Goal: Transaction & Acquisition: Obtain resource

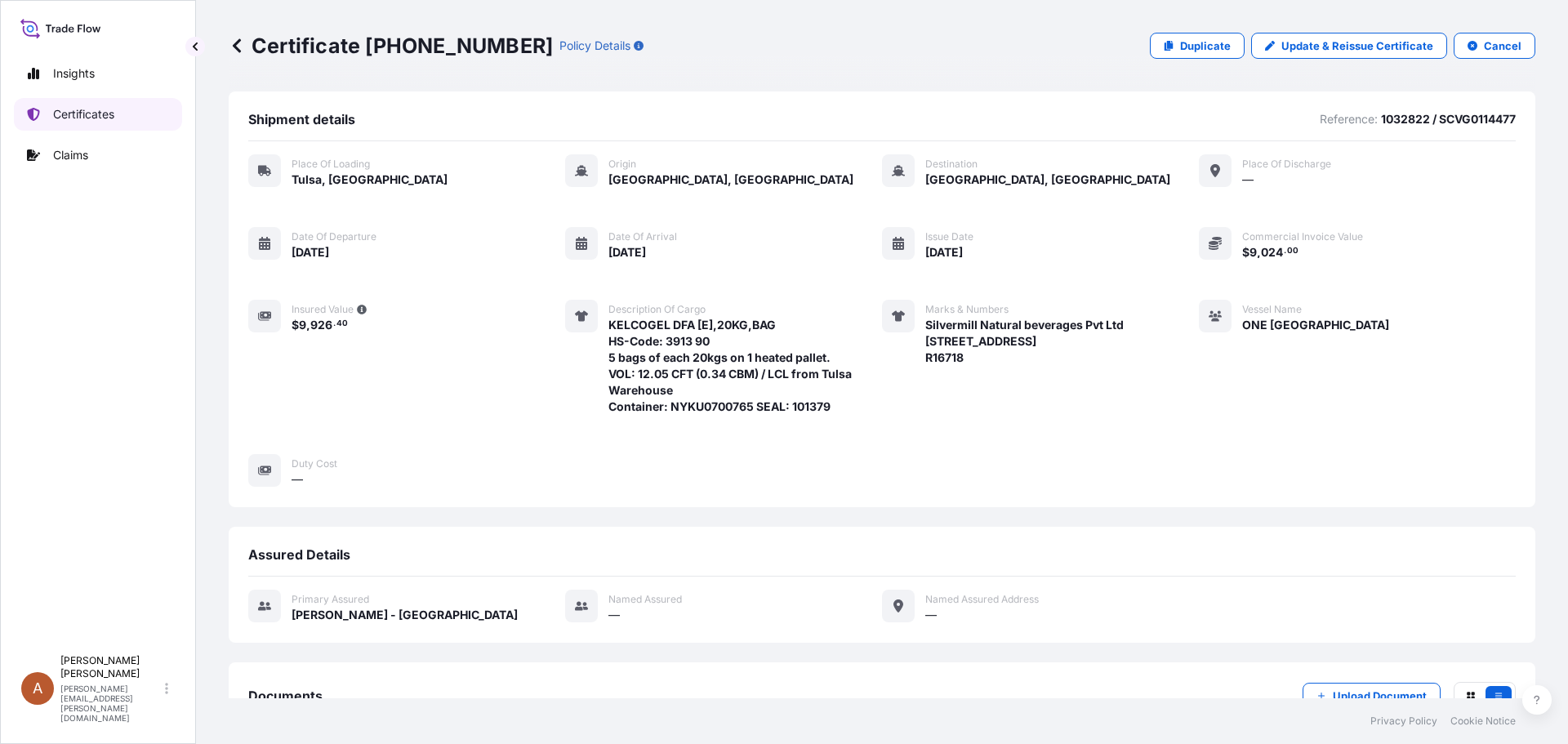
click at [83, 114] on p "Certificates" at bounding box center [84, 114] width 62 height 16
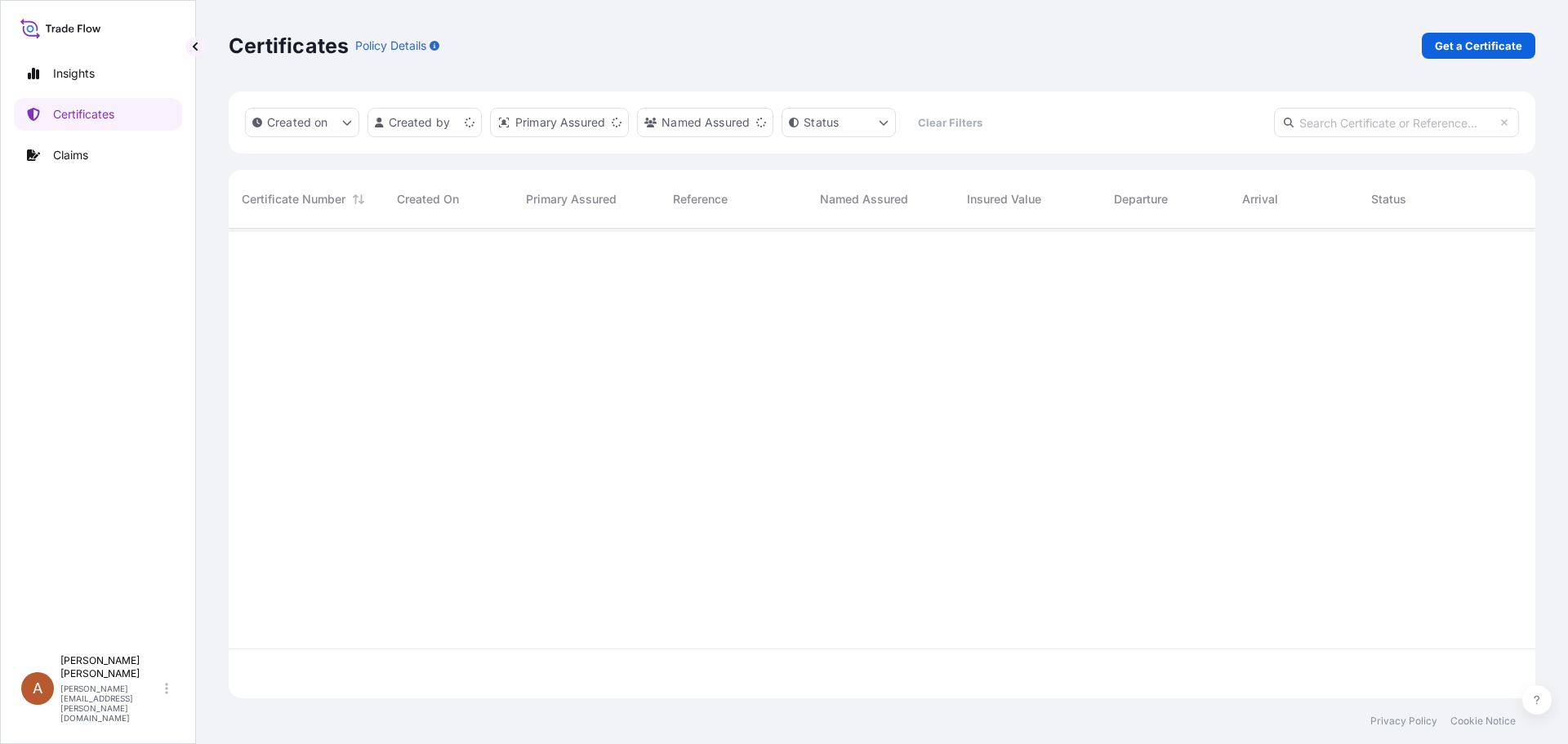
scroll to position [466, 1295]
click at [1458, 44] on p "Get a Certificate" at bounding box center [1478, 45] width 87 height 16
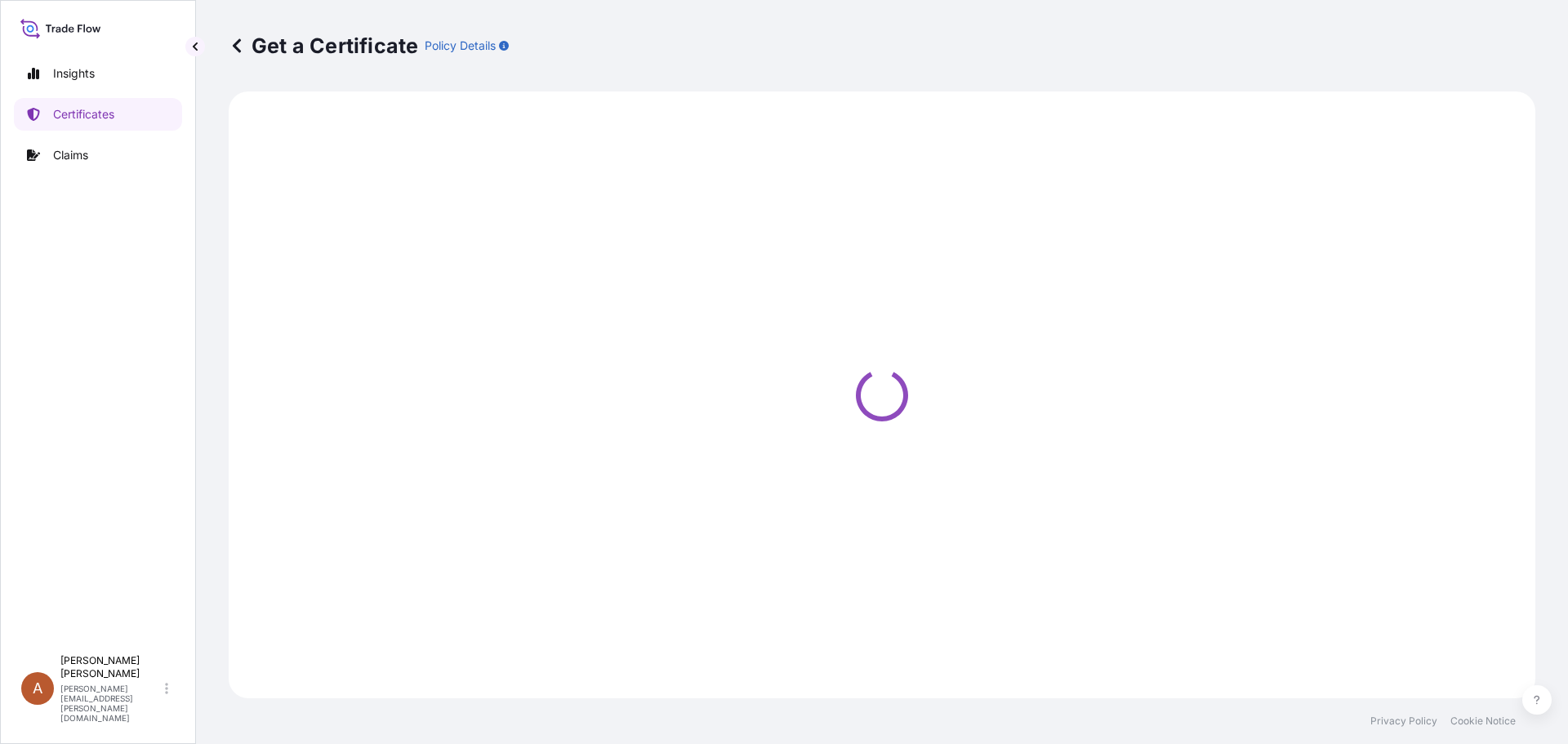
select select "Road / [GEOGRAPHIC_DATA]"
select select "Sea"
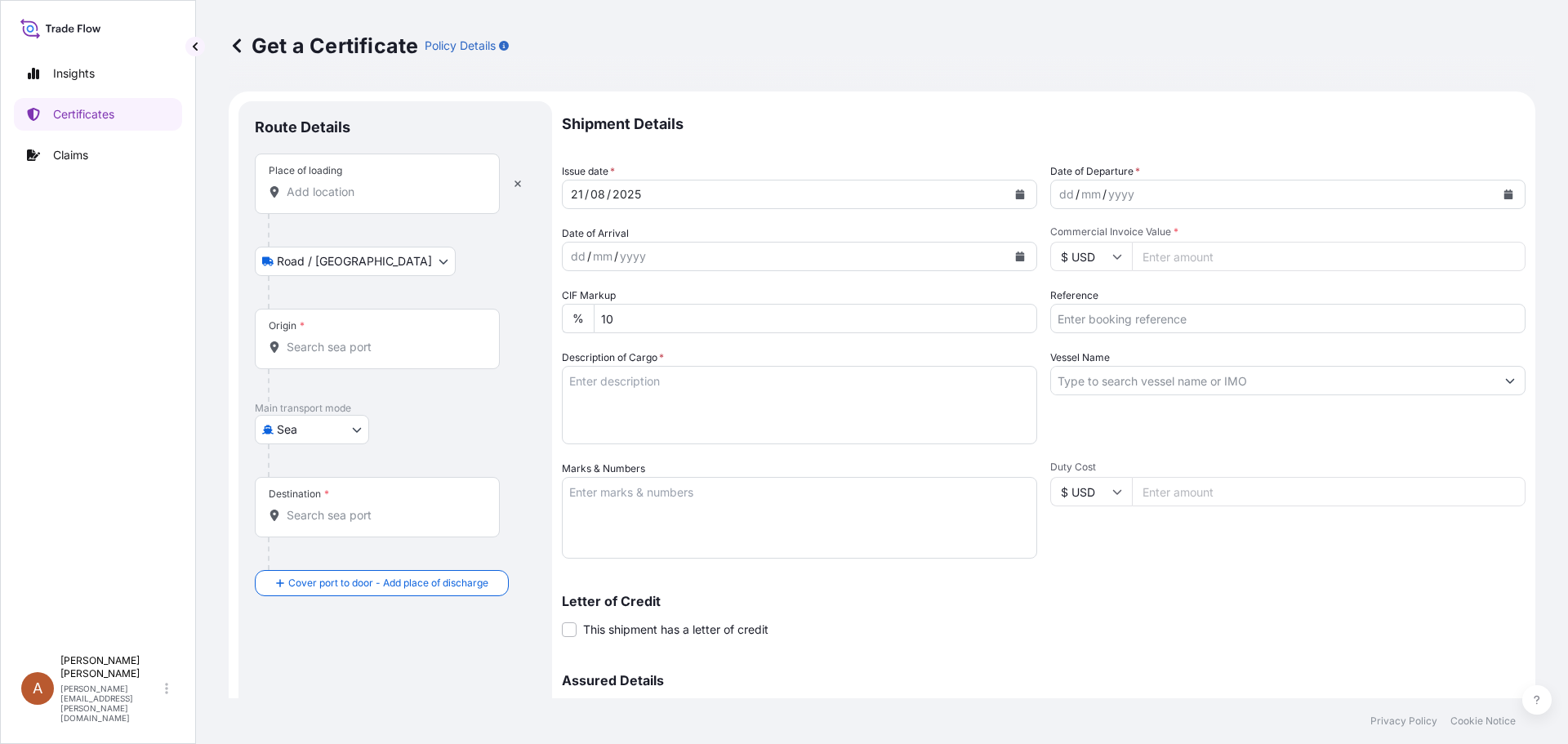
click at [338, 176] on div "Place of loading" at bounding box center [305, 170] width 73 height 13
click at [338, 184] on input "Place of loading" at bounding box center [383, 191] width 193 height 16
click at [332, 192] on input "Place of loading" at bounding box center [383, 191] width 193 height 16
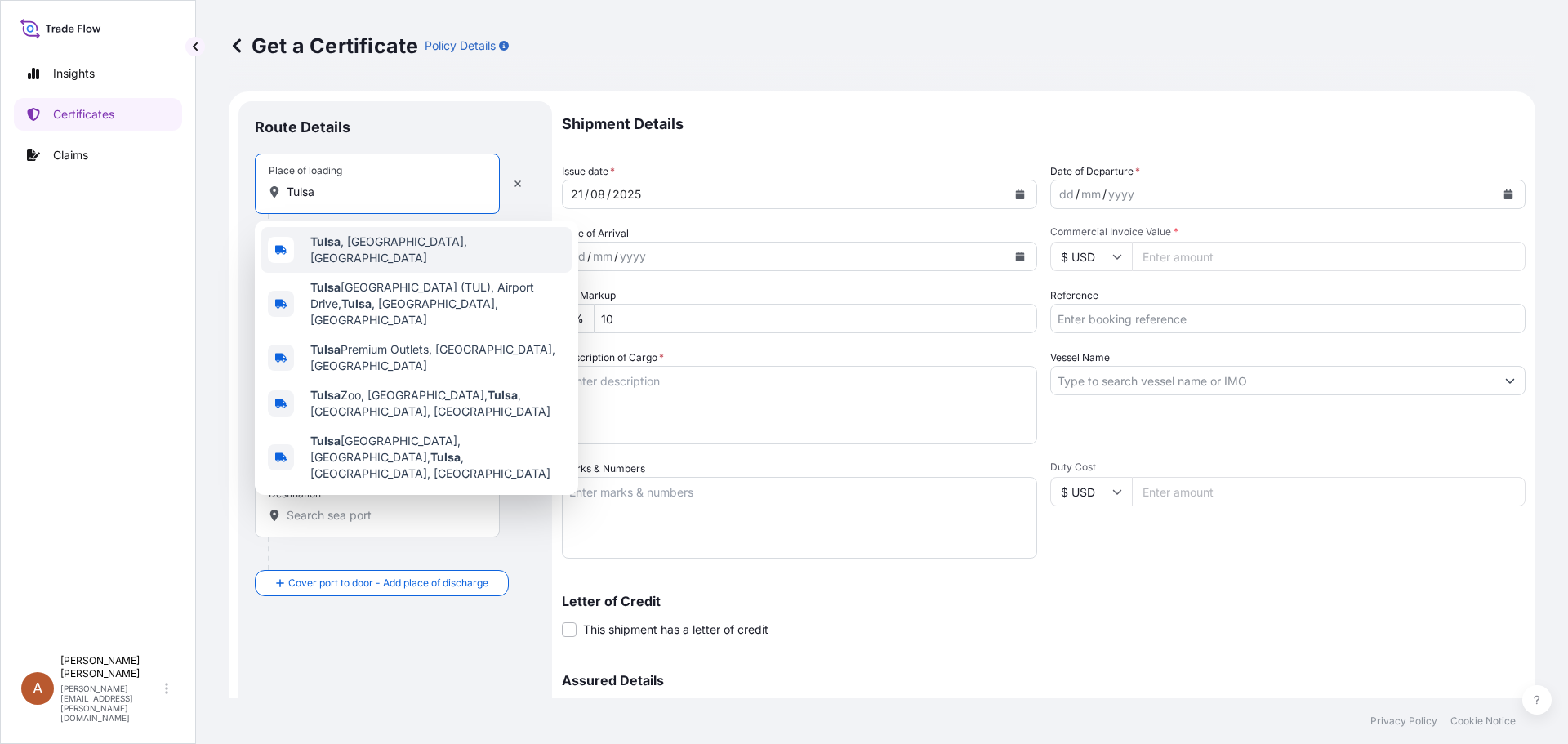
click at [352, 243] on span "[GEOGRAPHIC_DATA] , [GEOGRAPHIC_DATA], [GEOGRAPHIC_DATA]" at bounding box center [438, 249] width 255 height 32
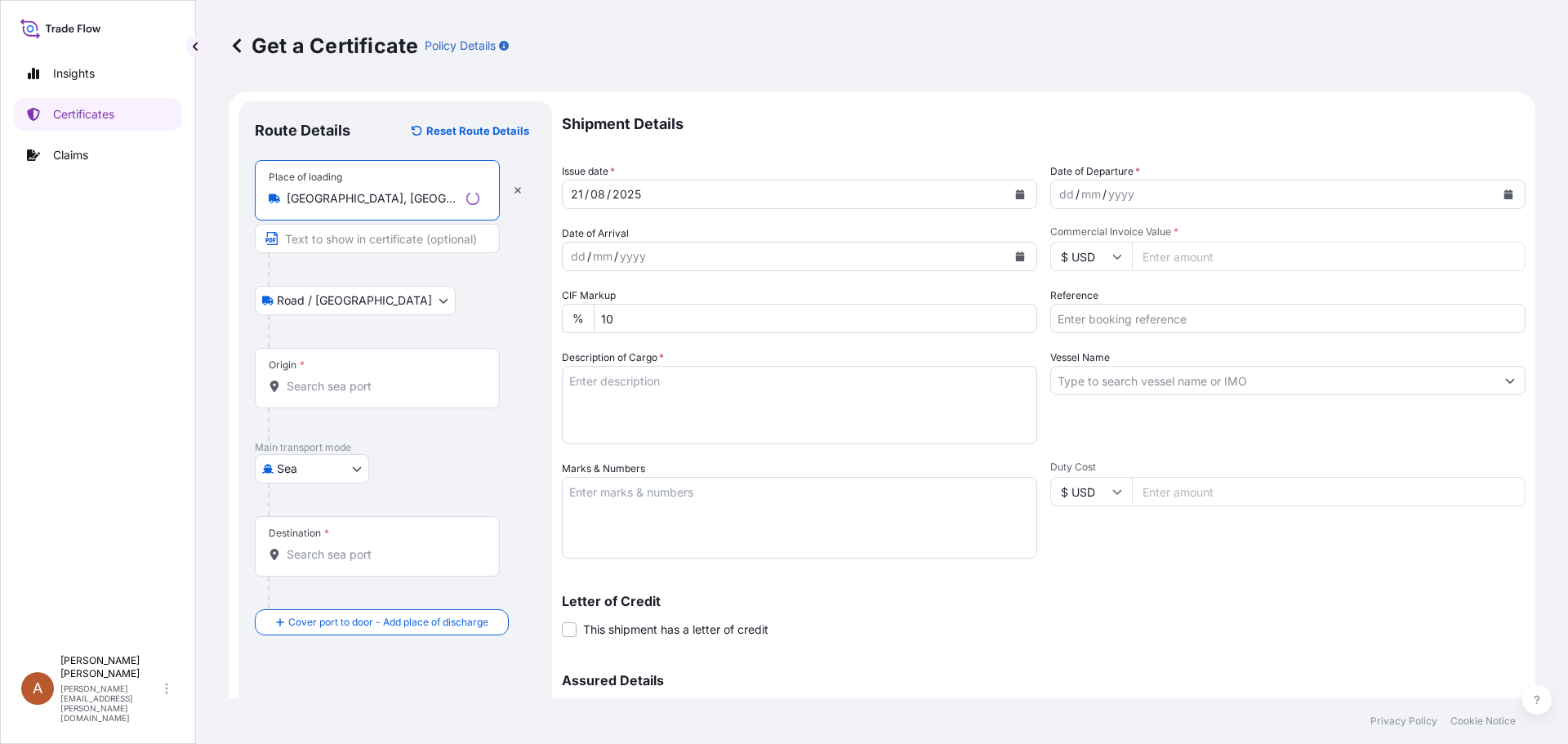
type input "[GEOGRAPHIC_DATA], [GEOGRAPHIC_DATA], [GEOGRAPHIC_DATA]"
click at [295, 391] on input "Origin *" at bounding box center [383, 385] width 193 height 16
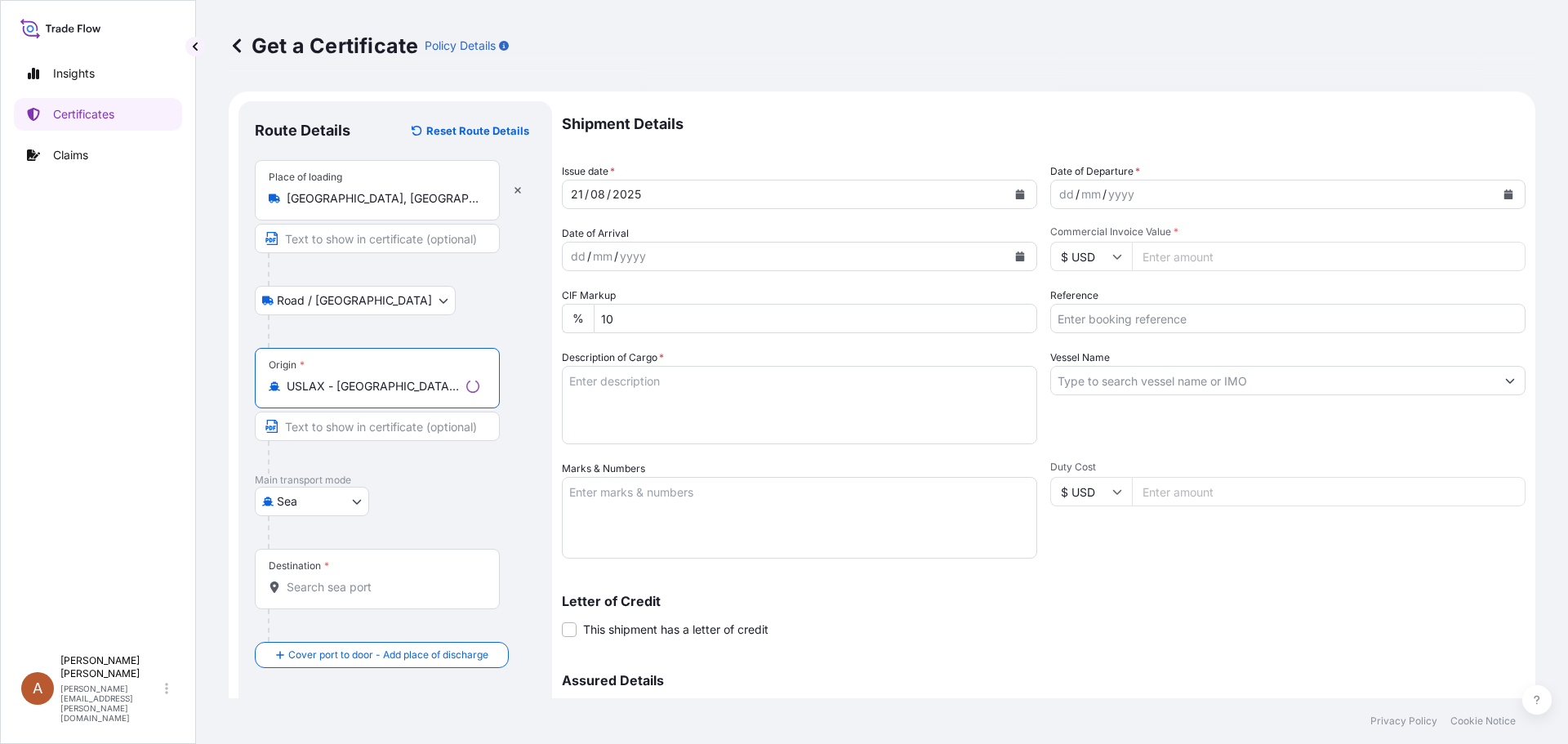
type input "USLAX - [GEOGRAPHIC_DATA], [GEOGRAPHIC_DATA]"
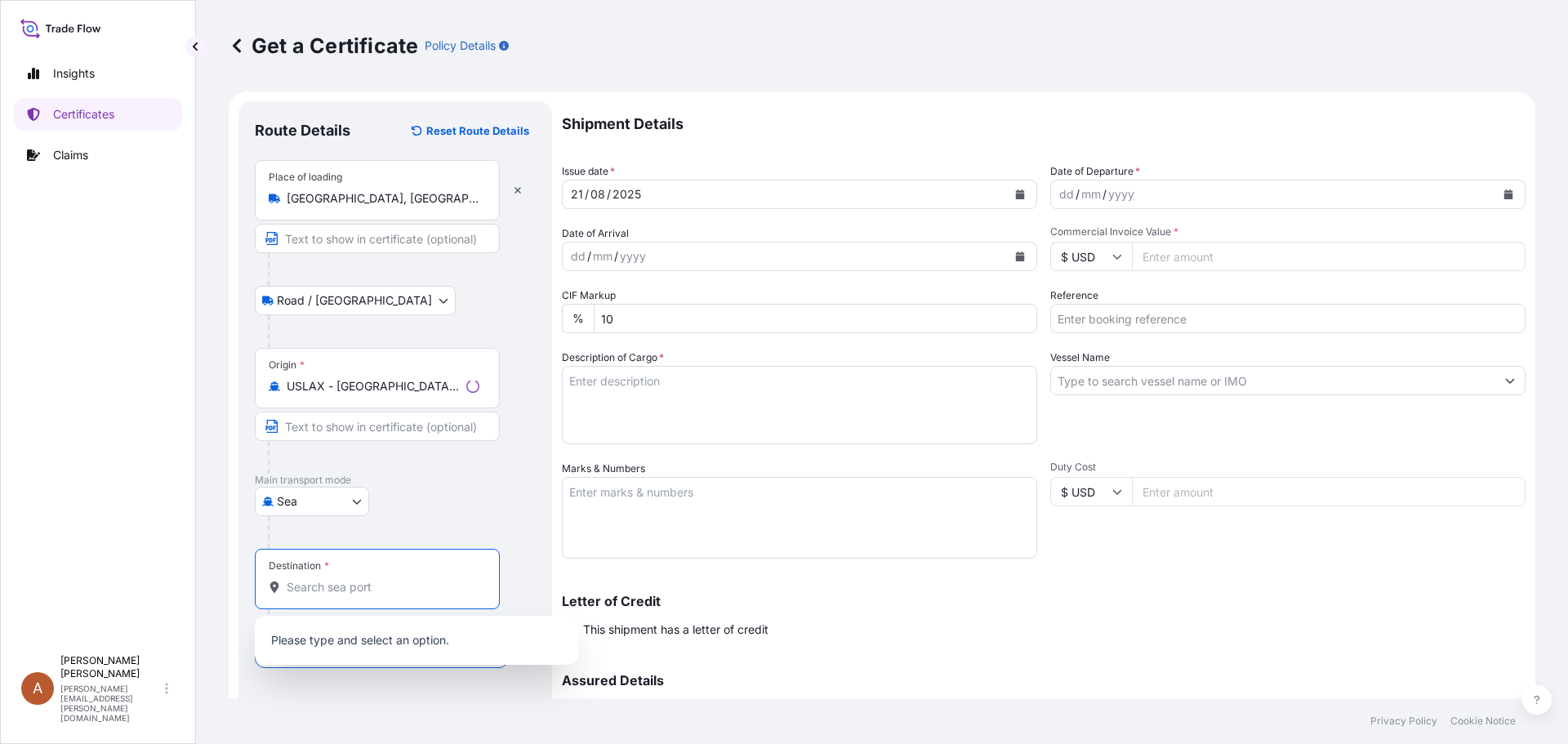
click at [321, 589] on input "Destination *" at bounding box center [383, 587] width 193 height 16
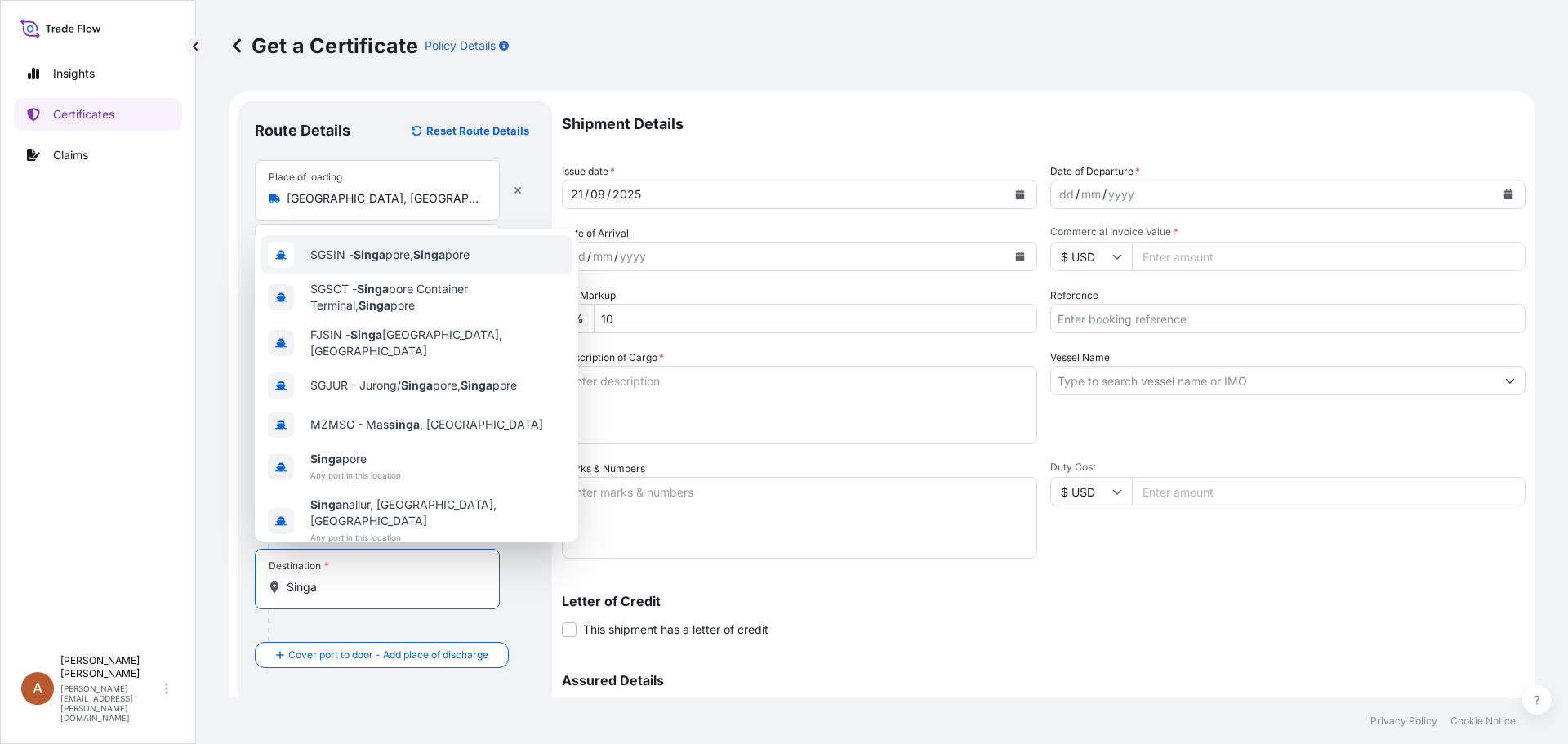
click at [392, 263] on span "SGSIN - Singa pore, Singa pore" at bounding box center [390, 255] width 159 height 16
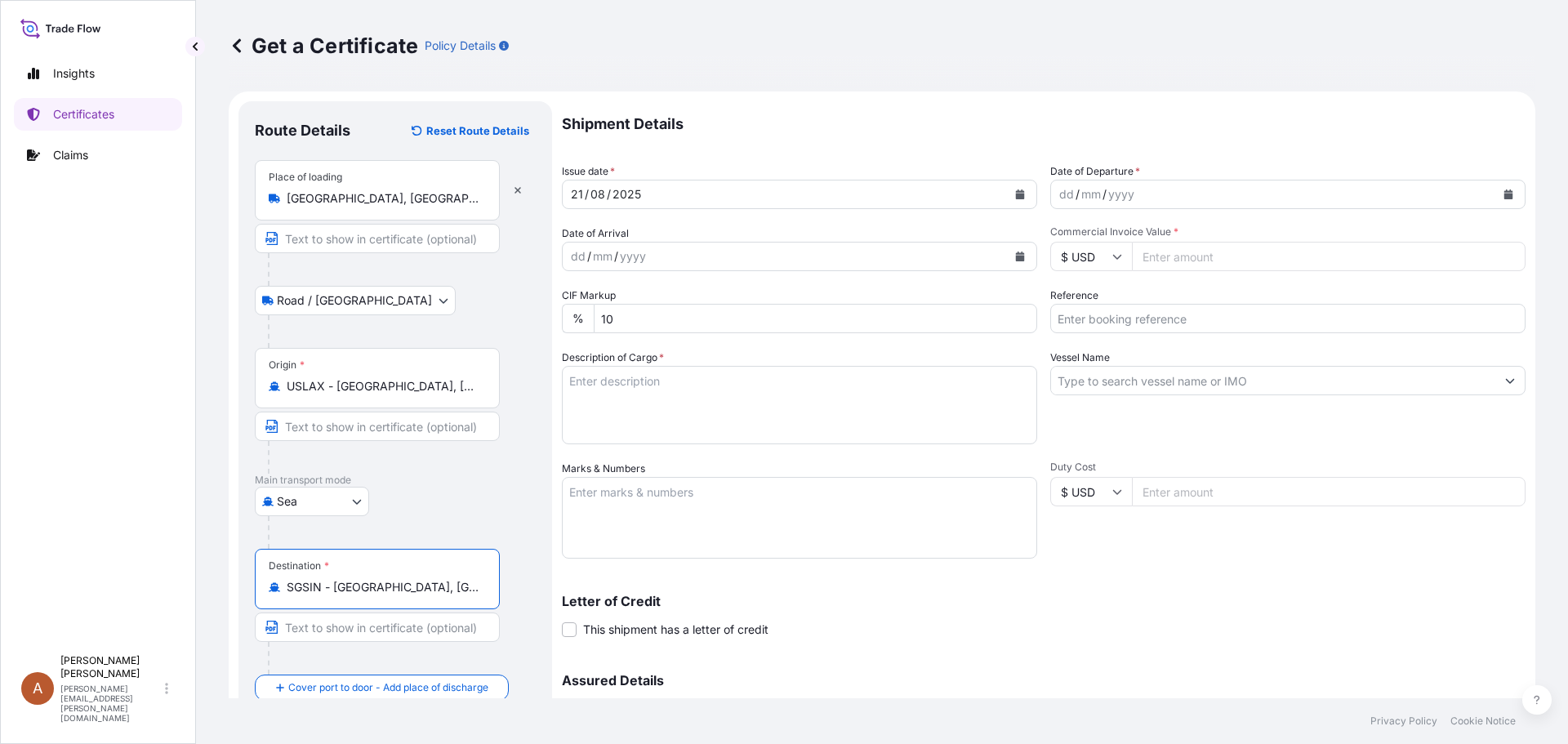
type input "SGSIN - [GEOGRAPHIC_DATA], [GEOGRAPHIC_DATA]"
click at [1058, 196] on div "dd" at bounding box center [1066, 194] width 18 height 20
click at [1167, 255] on input "Commercial Invoice Value *" at bounding box center [1329, 256] width 394 height 29
type input "62538.75"
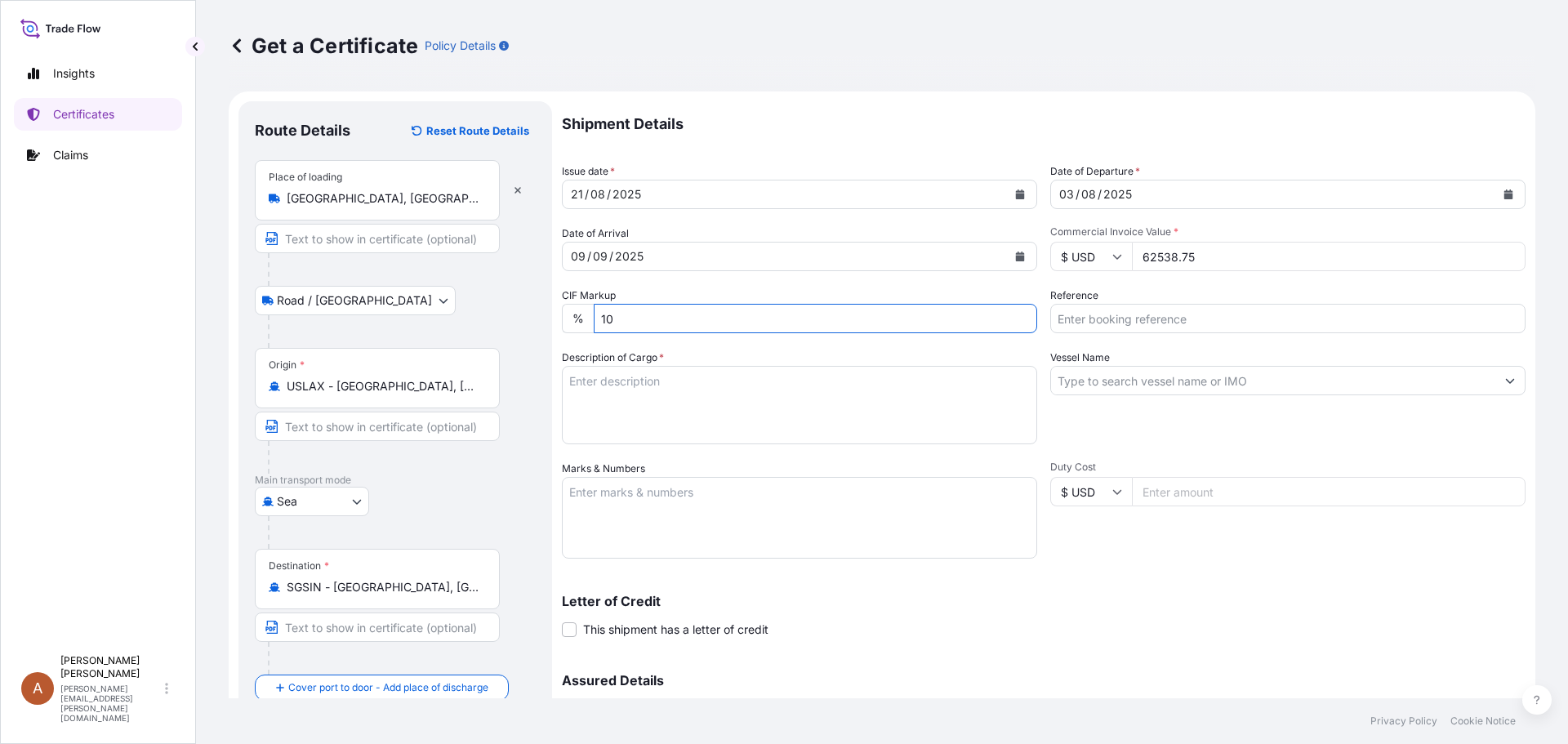
click at [1100, 324] on input "Reference" at bounding box center [1288, 319] width 475 height 29
type input "1031445 / SCVG0114524"
click at [699, 384] on textarea "Description of Cargo *" at bounding box center [800, 405] width 475 height 79
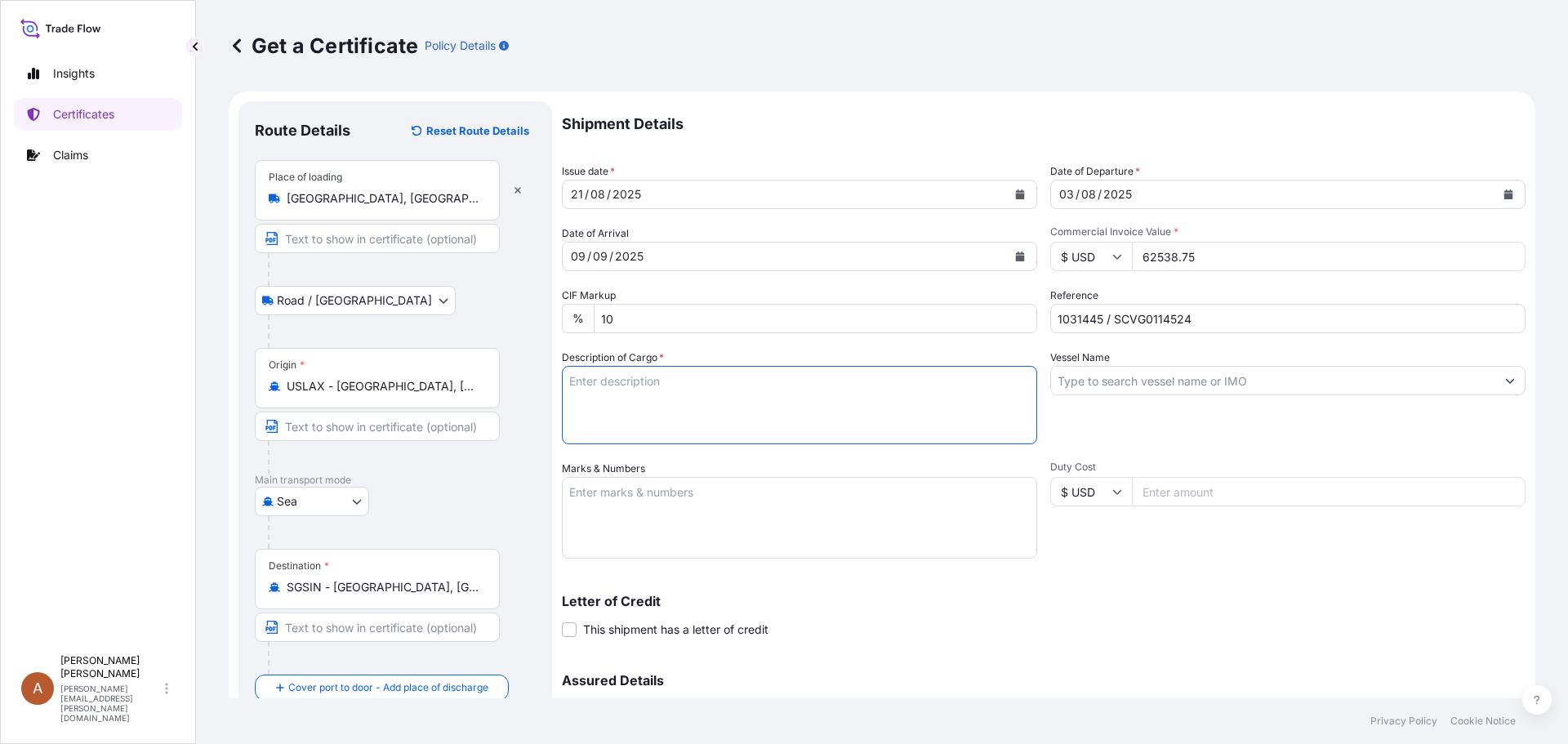
click at [608, 387] on textarea "Description of Cargo *" at bounding box center [800, 405] width 475 height 79
paste textarea "KELTROL F,KTLF,25KG,BAG HS-Code: 3913 90 KELCOGEL HS-B,25KG,BAG HS-Code: 3824 99"
type textarea "KELTROL F,KTLF,25KG,BAG HS-Code: 3913 90 KELCOGEL HS-B,25KG,BAG HS-Code: 3824 99"
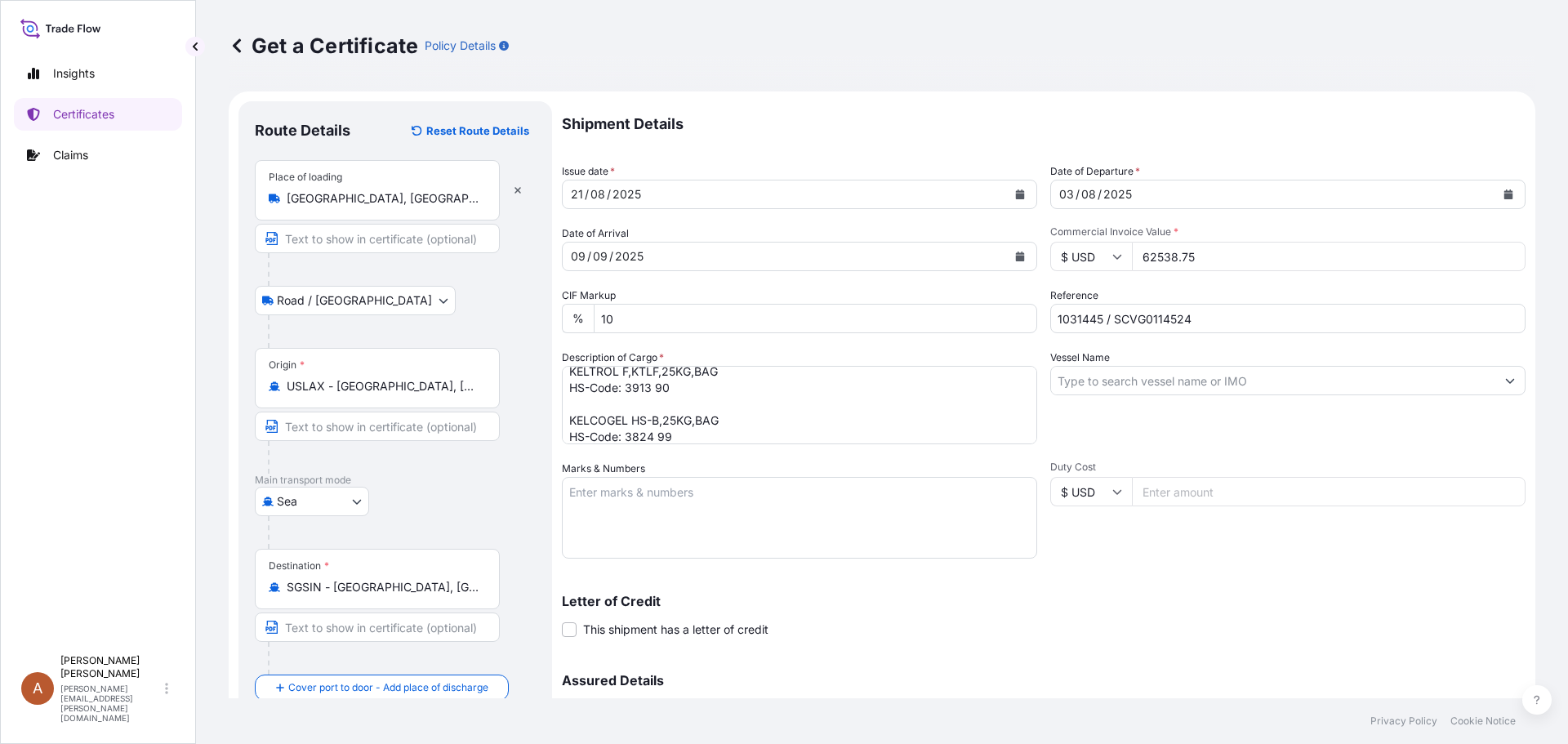
click at [599, 495] on textarea "Marks & Numbers" at bounding box center [800, 518] width 475 height 82
paste textarea "IMCD SINGAPORE PTE LTD"
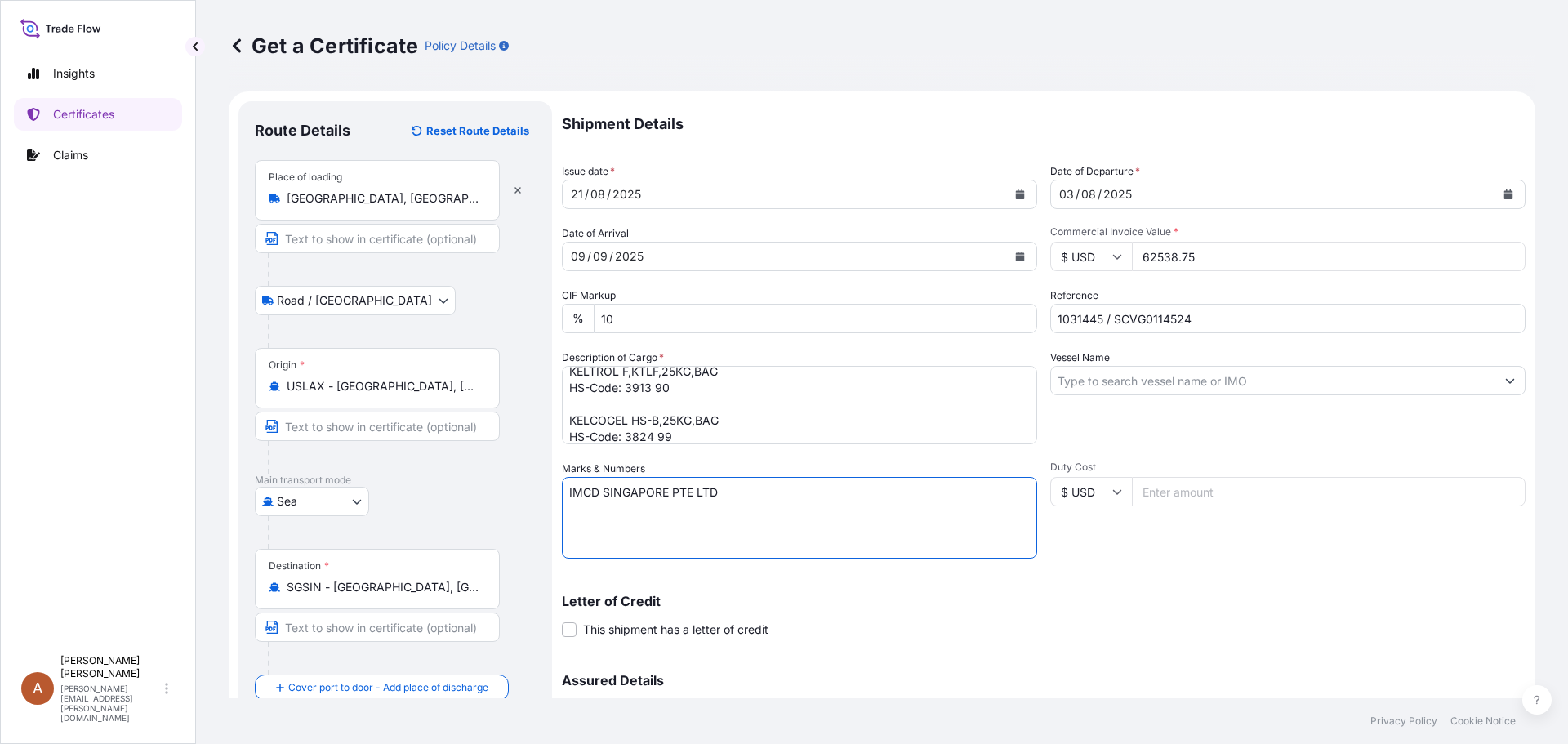
type textarea "IMCD SINGAPORE PTE LTD"
click at [695, 433] on textarea "KELTROL F,KTLF,25KG,BAG HS-Code: 3913 90 KELCOGEL HS-B,25KG,BAG HS-Code: 3824 99" at bounding box center [800, 405] width 475 height 79
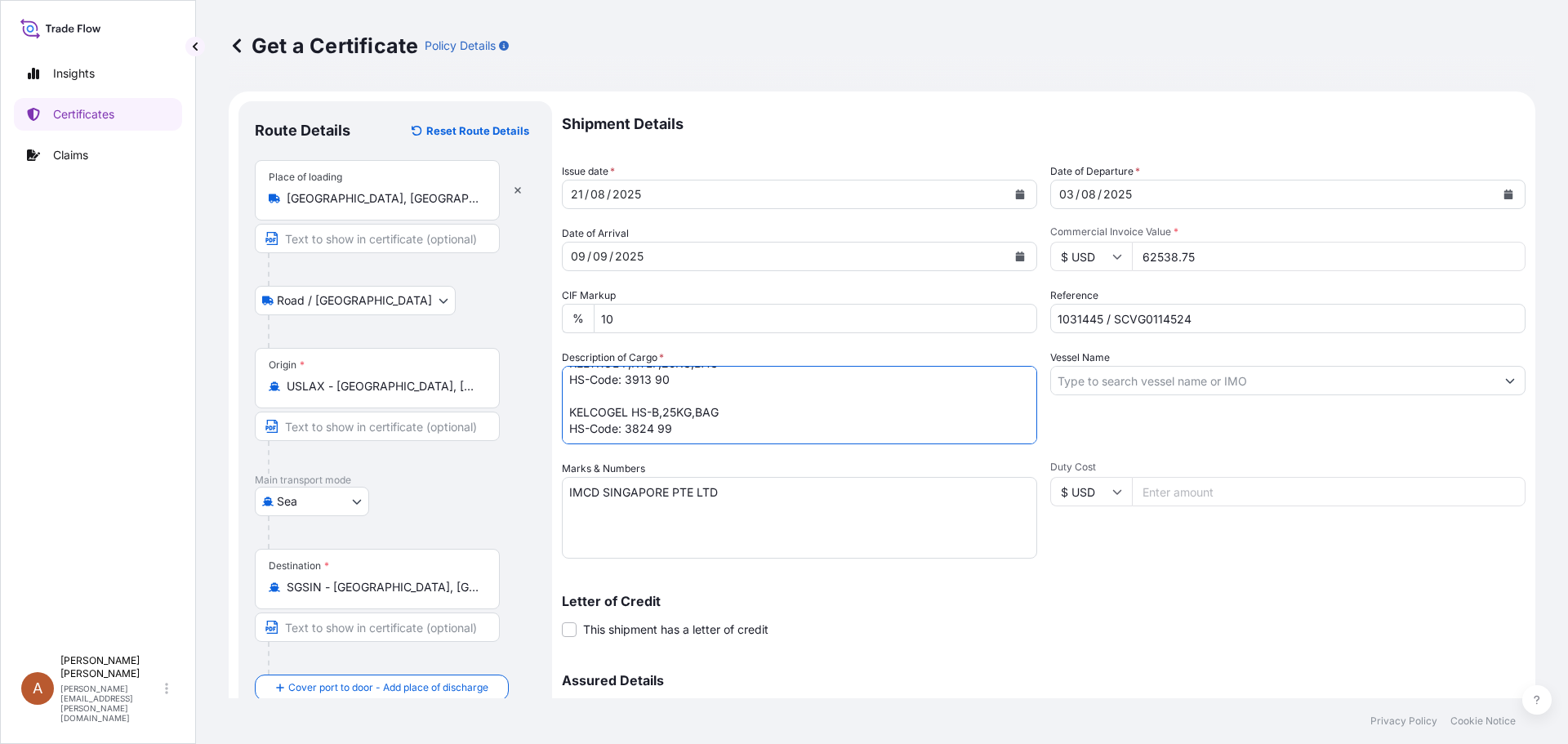
scroll to position [34, 0]
click at [580, 427] on textarea "KELTROL F,KTLF,25KG,BAG HS-Code: 3913 90 KELCOGEL HS-B,25KG,BAG HS-Code: 3824 99" at bounding box center [800, 405] width 475 height 79
paste textarea "124 bags of each 25kgs on 4 heated pallet. VOL: 100.6 CFT (2.85 CBM) / LCL from…"
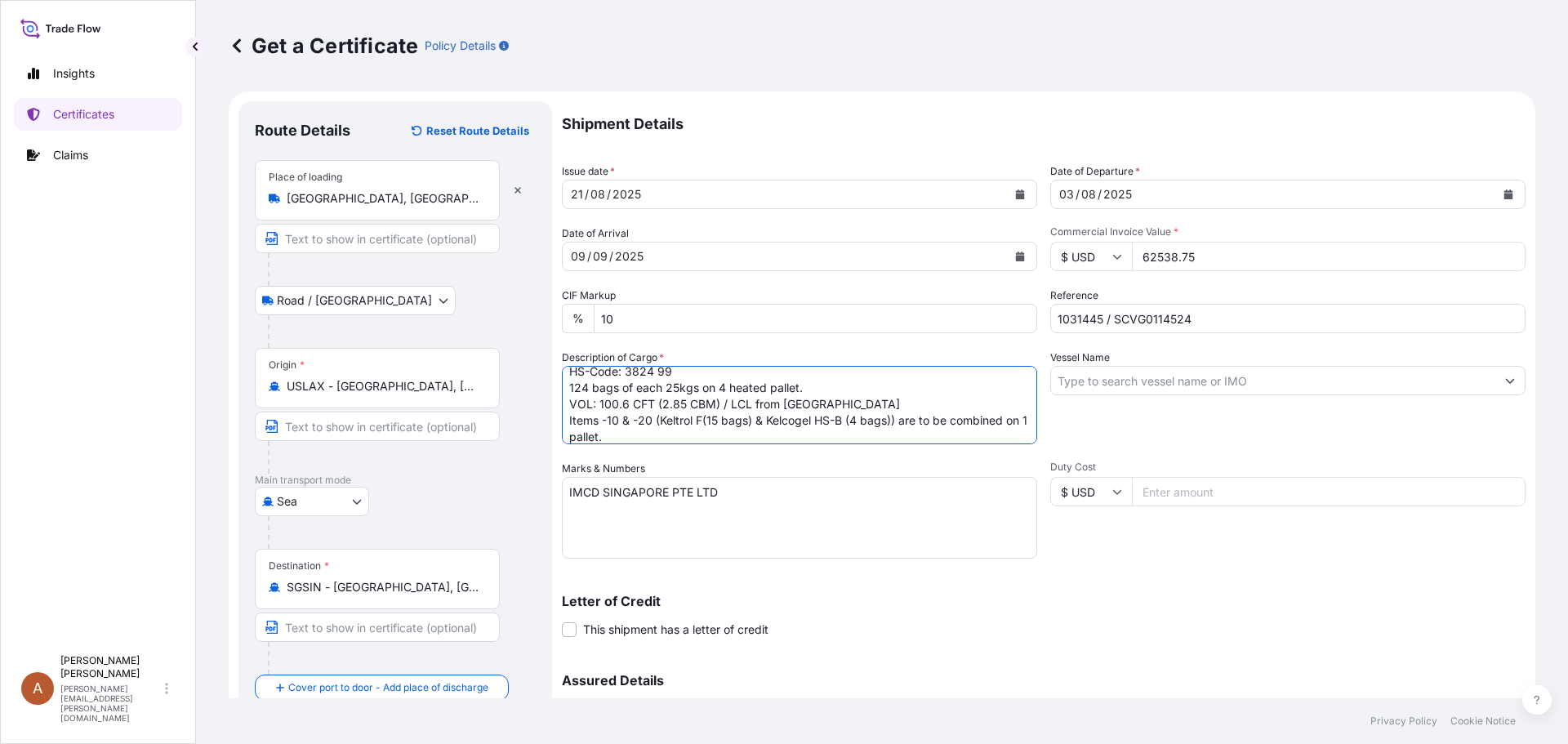
scroll to position [91, 0]
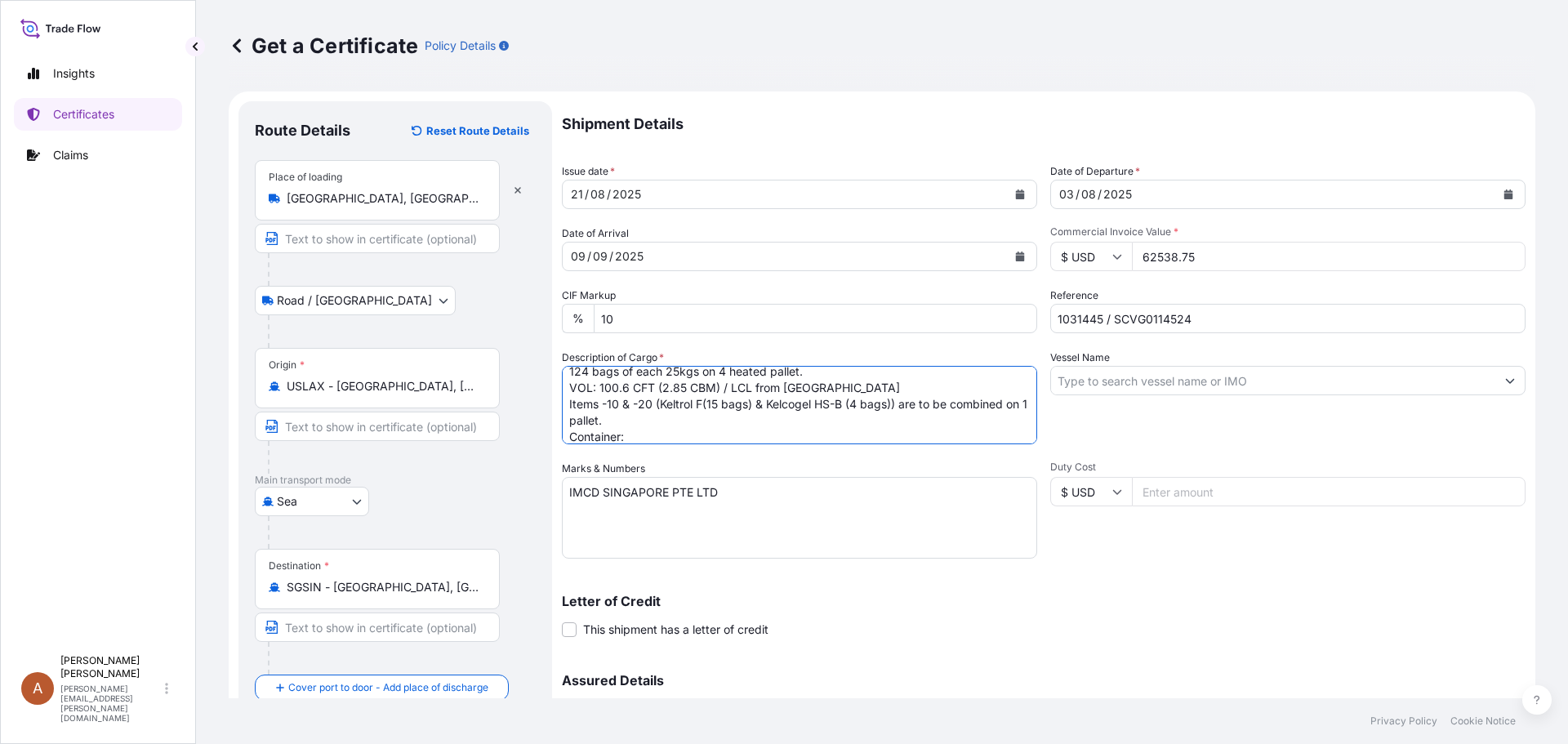
click at [634, 433] on textarea "KELTROL F,KTLF,25KG,BAG HS-Code: 3913 90 KELCOGEL HS-B,25KG,BAG HS-Code: 3824 9…" at bounding box center [800, 405] width 475 height 79
click at [633, 438] on textarea "KELTROL F,KTLF,25KG,BAG HS-Code: 3913 90 KELCOGEL HS-B,25KG,BAG HS-Code: 3824 9…" at bounding box center [800, 405] width 475 height 79
click at [719, 432] on textarea "KELTROL F,KTLF,25KG,BAG HS-Code: 3913 90 KELCOGEL HS-B,25KG,BAG HS-Code: 3824 9…" at bounding box center [800, 405] width 475 height 79
type textarea "KELTROL F,KTLF,25KG,BAG HS-Code: 3913 90 KELCOGEL HS-B,25KG,BAG HS-Code: 3824 9…"
click at [1091, 379] on input "Vessel Name" at bounding box center [1273, 380] width 444 height 29
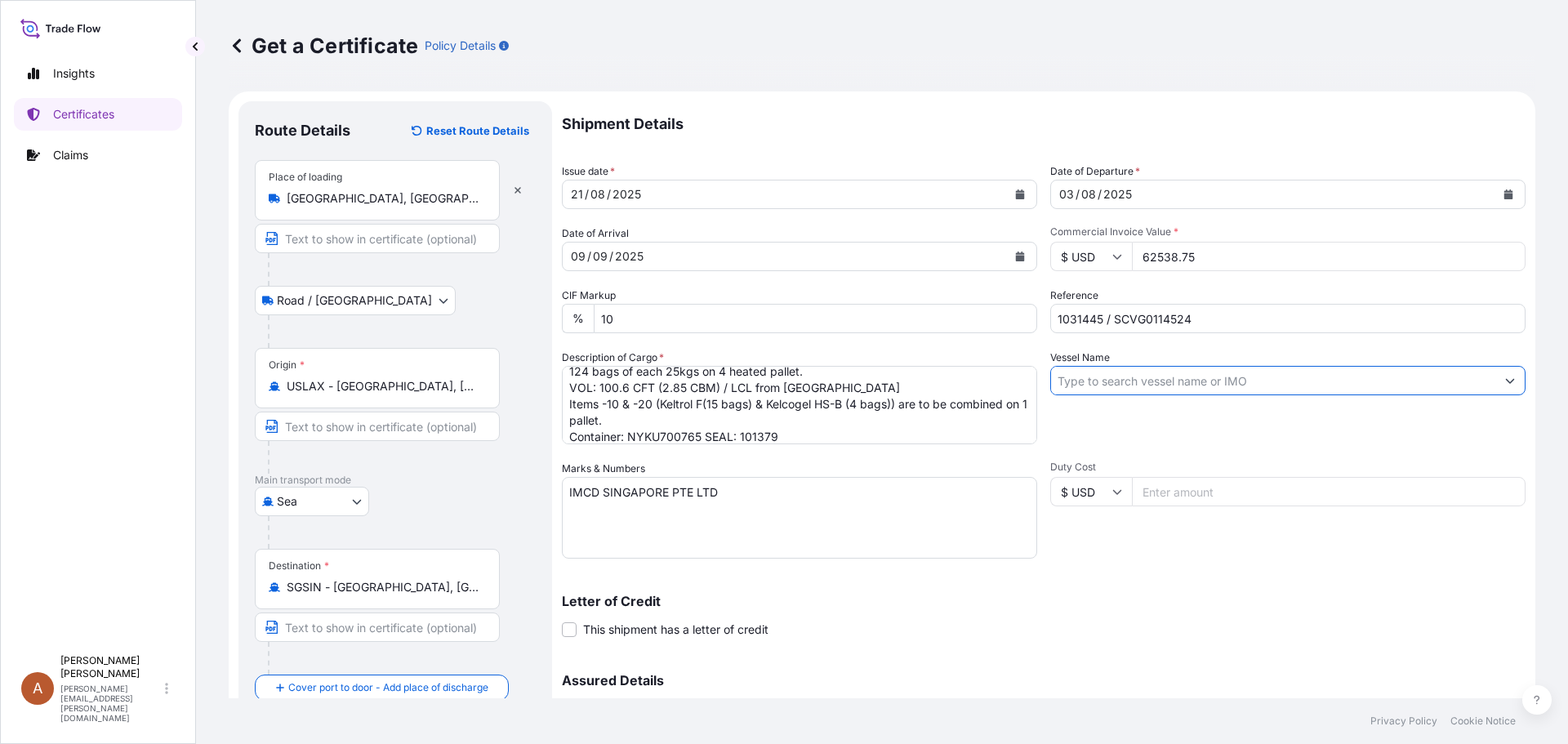
click at [1089, 374] on input "Vessel Name" at bounding box center [1273, 380] width 444 height 29
paste input "ONE [GEOGRAPHIC_DATA]"
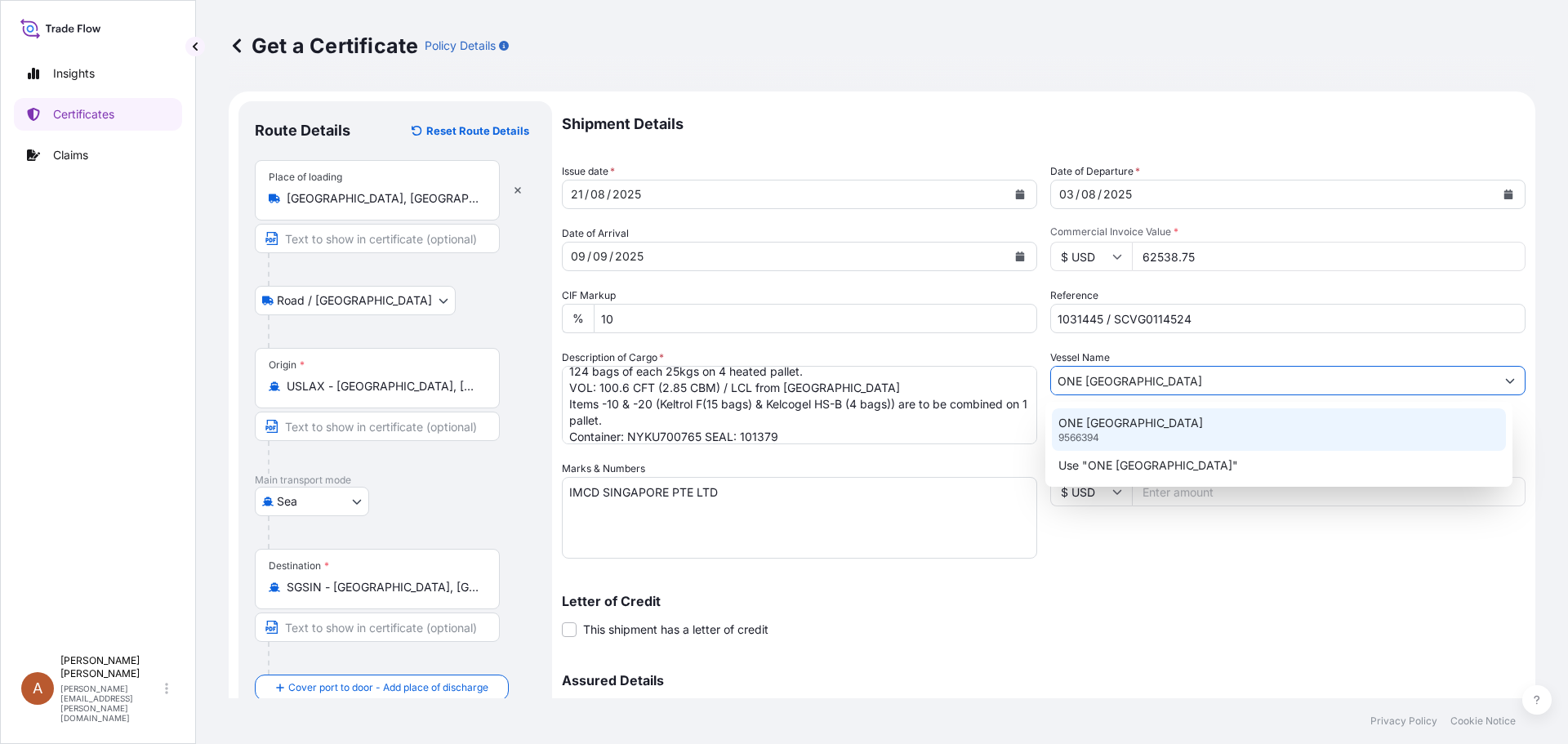
click at [1105, 416] on p "ONE [GEOGRAPHIC_DATA]" at bounding box center [1130, 422] width 144 height 16
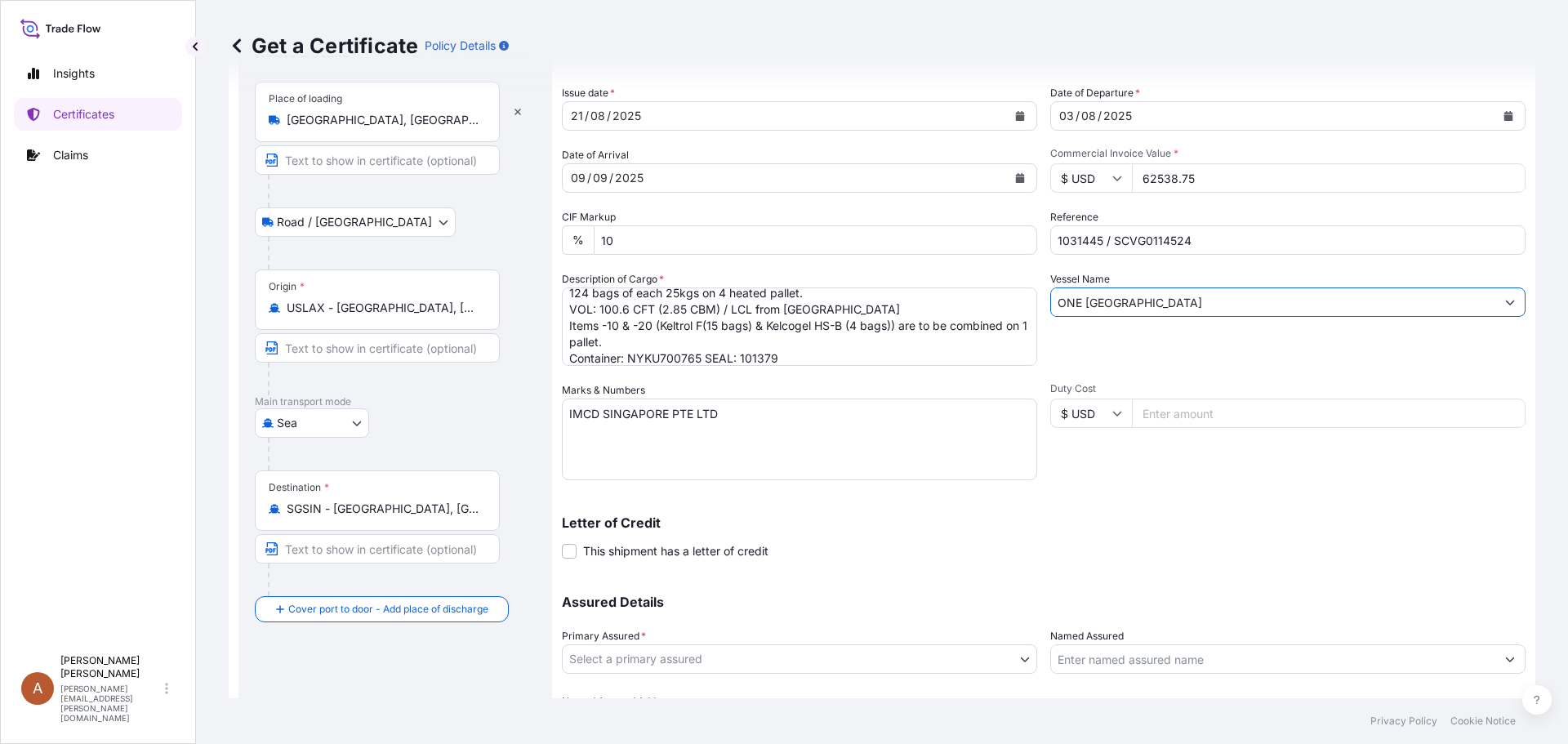
scroll to position [163, 0]
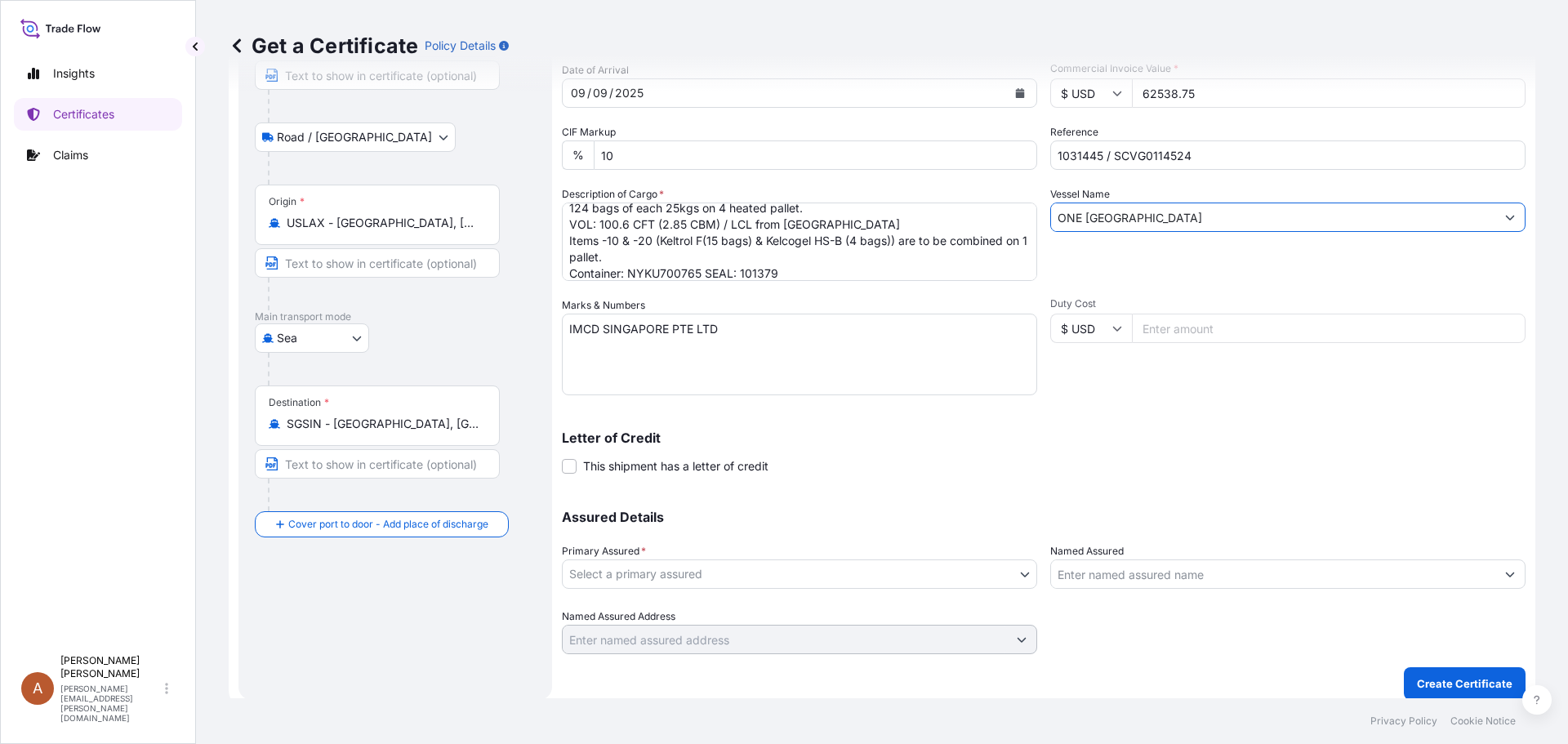
type input "ONE [GEOGRAPHIC_DATA]"
click at [624, 577] on body "0 options available. 2 options available. Insights Certificates Claims A Alicia…" at bounding box center [784, 372] width 1568 height 744
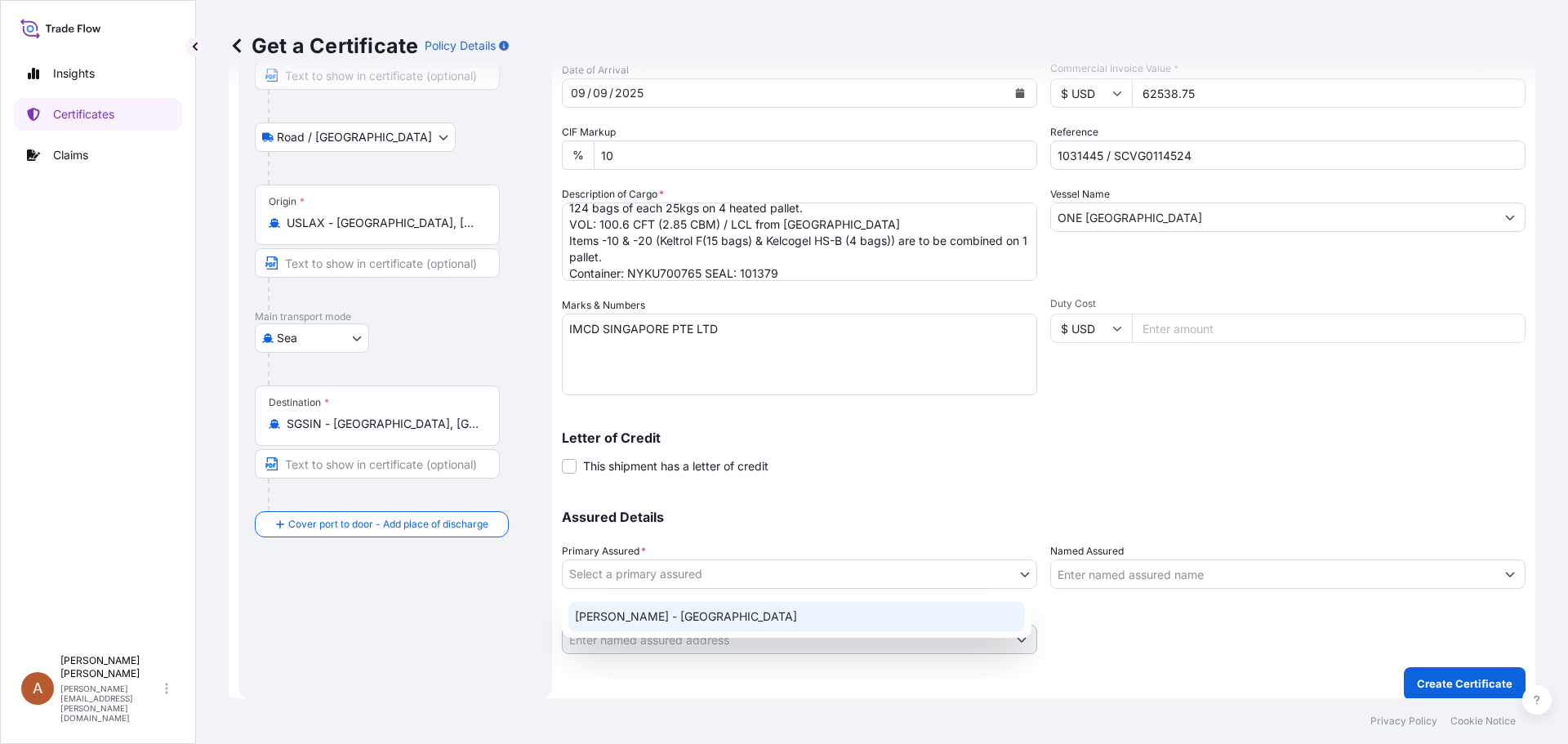
click at [614, 617] on div "[PERSON_NAME] - [GEOGRAPHIC_DATA]" at bounding box center [796, 616] width 456 height 29
select select "31650"
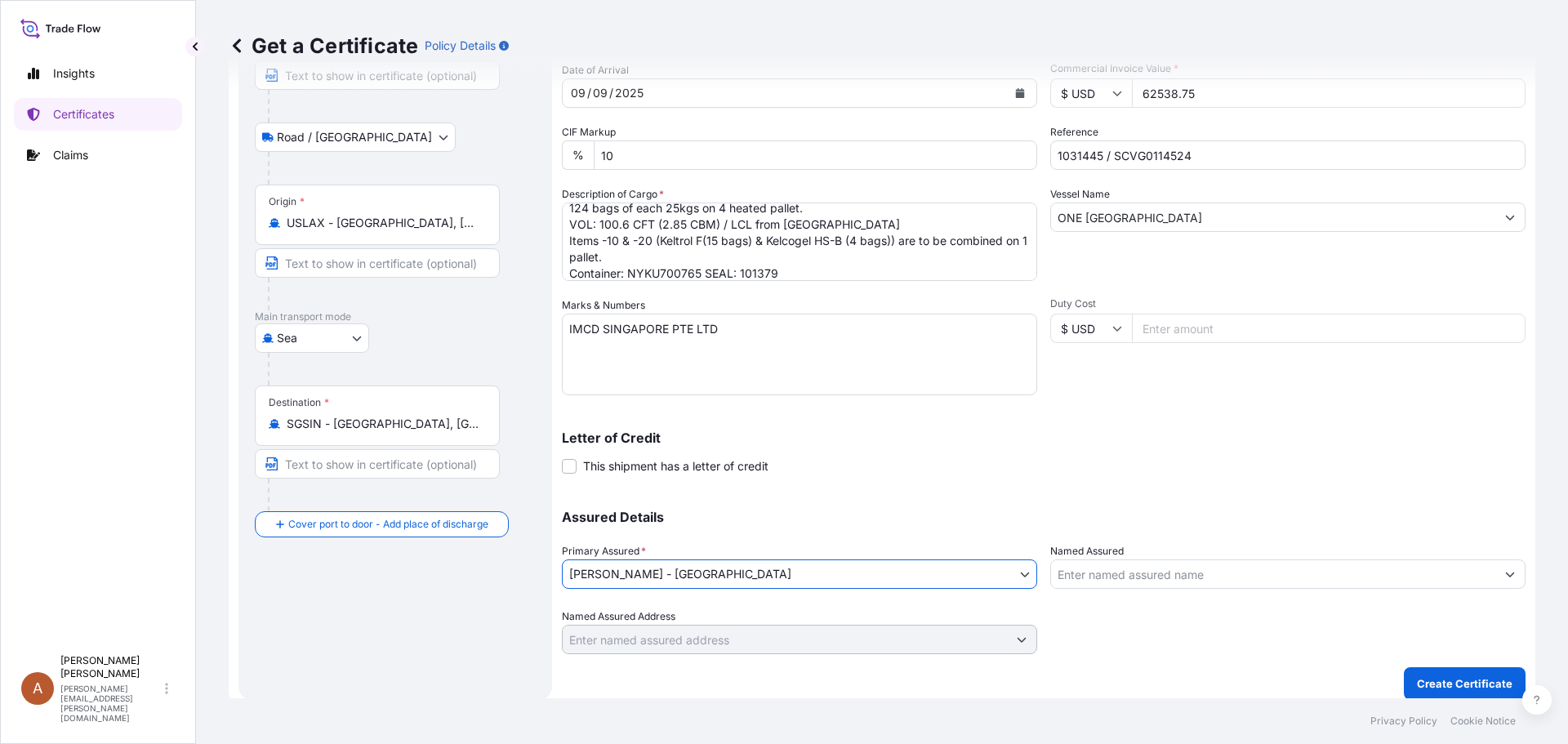
click at [1189, 628] on div at bounding box center [1288, 631] width 475 height 46
click at [1453, 681] on p "Create Certificate" at bounding box center [1465, 682] width 96 height 16
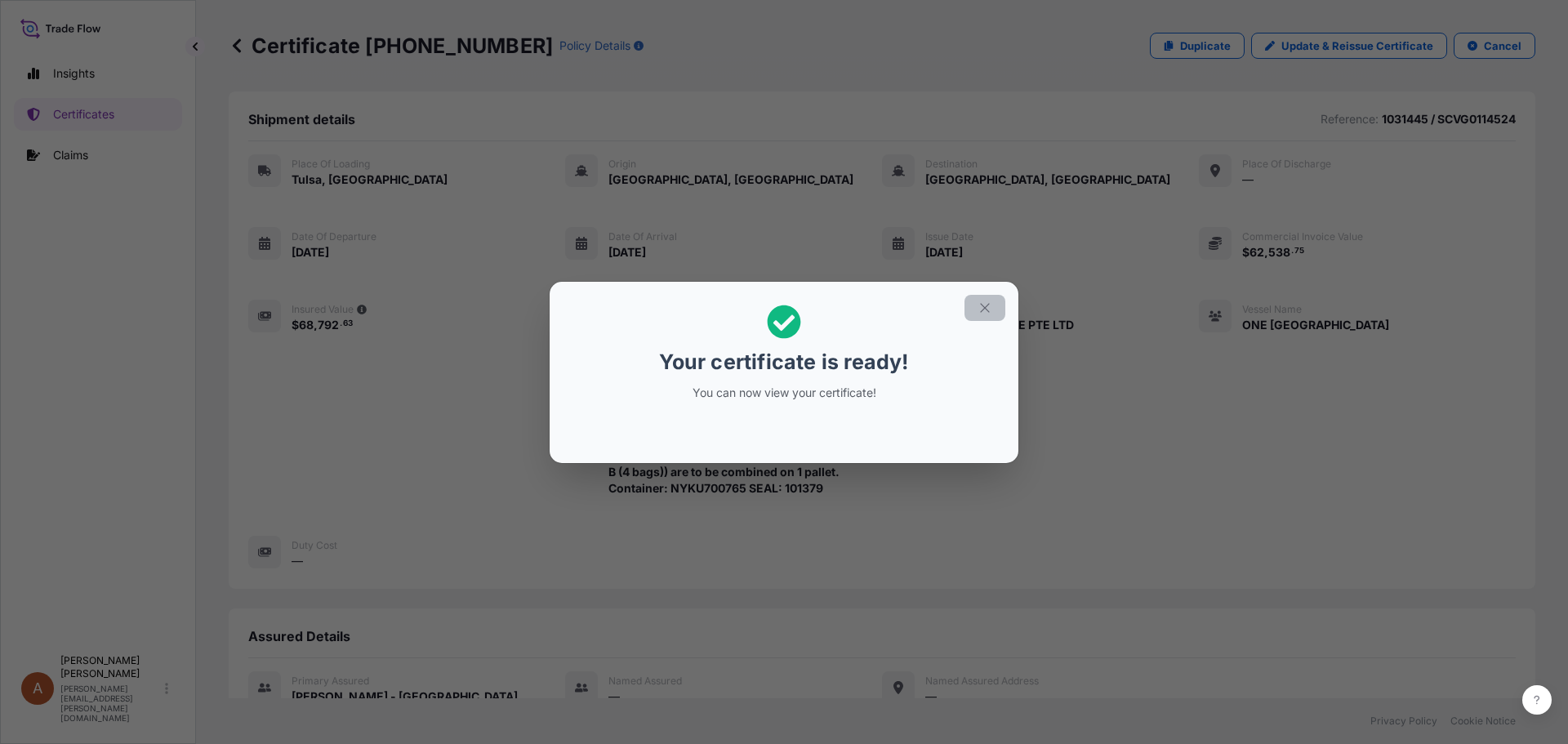
click at [977, 309] on button "button" at bounding box center [985, 308] width 41 height 26
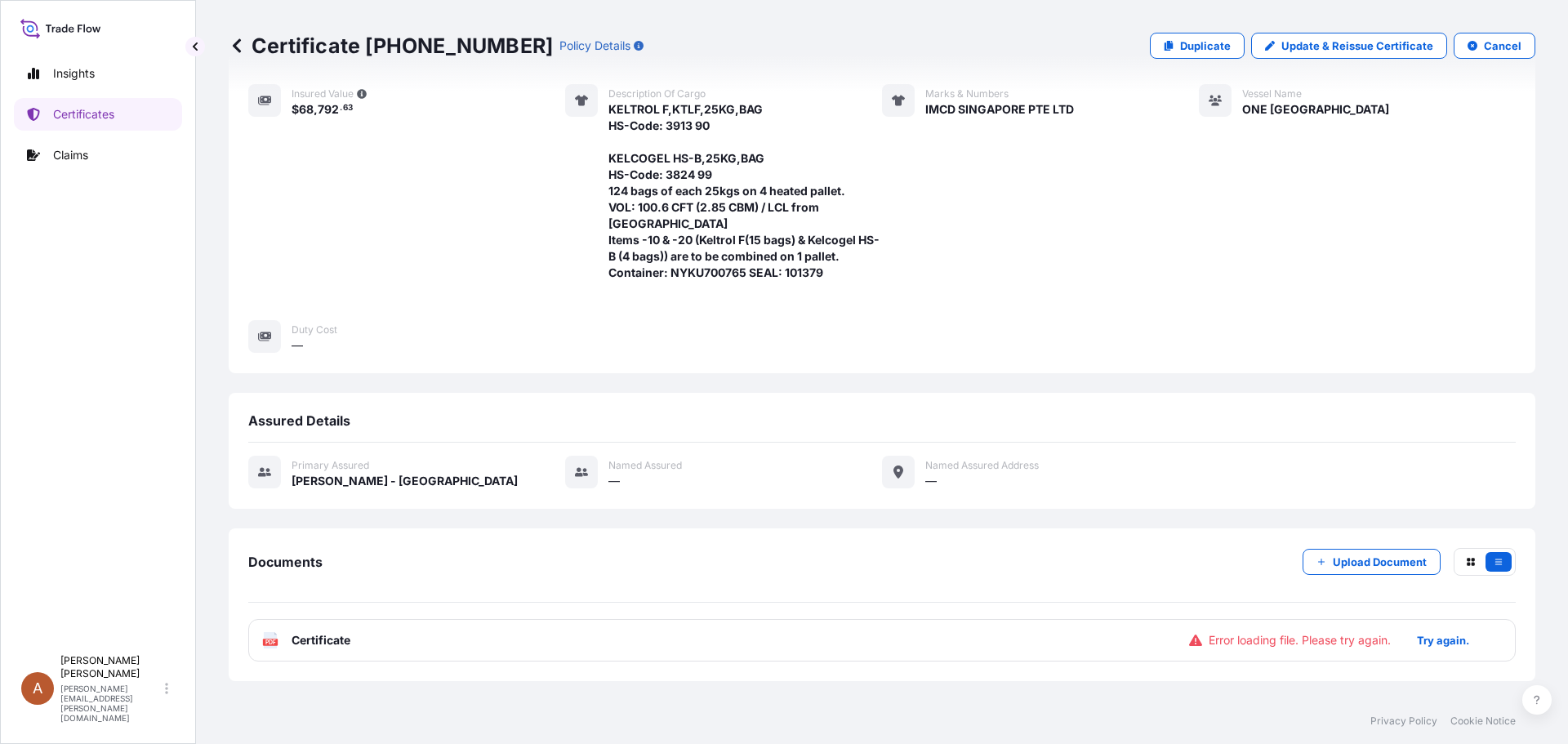
scroll to position [301, 0]
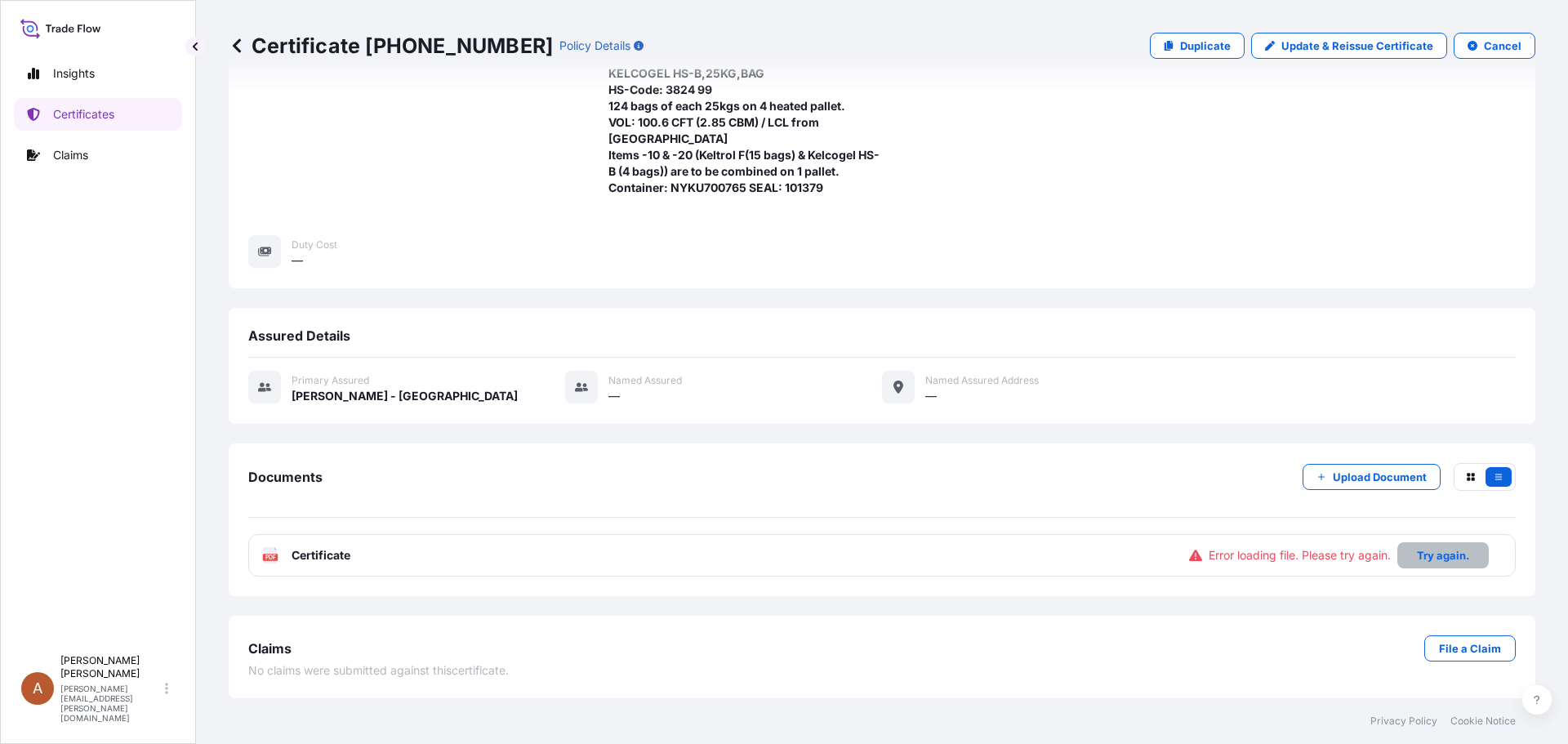
click at [1446, 556] on p "Try again." at bounding box center [1442, 554] width 52 height 16
click at [313, 558] on span "Certificate" at bounding box center [320, 554] width 59 height 16
click at [1424, 560] on p "Try again." at bounding box center [1442, 554] width 52 height 16
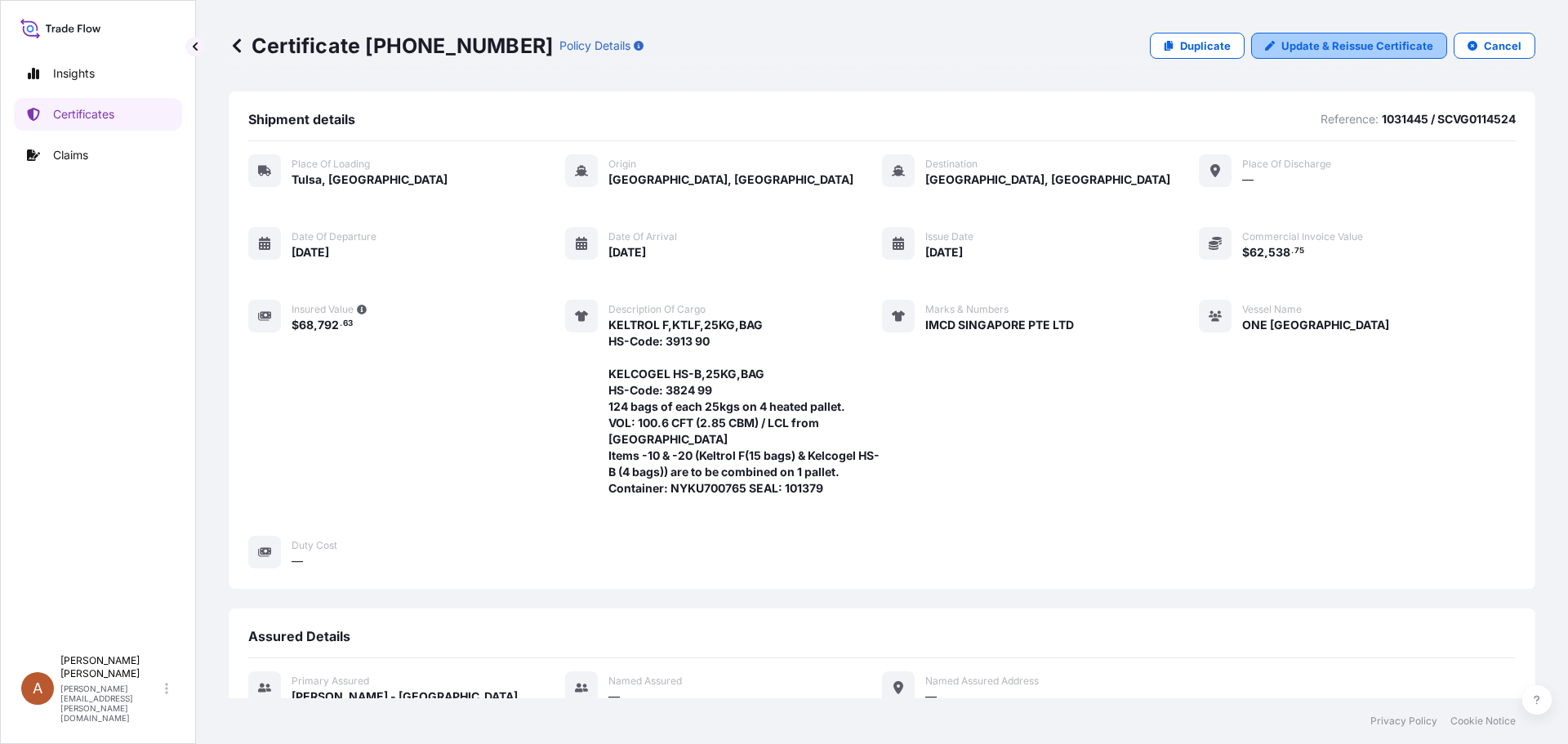
click at [1333, 43] on p "Update & Reissue Certificate" at bounding box center [1357, 45] width 152 height 16
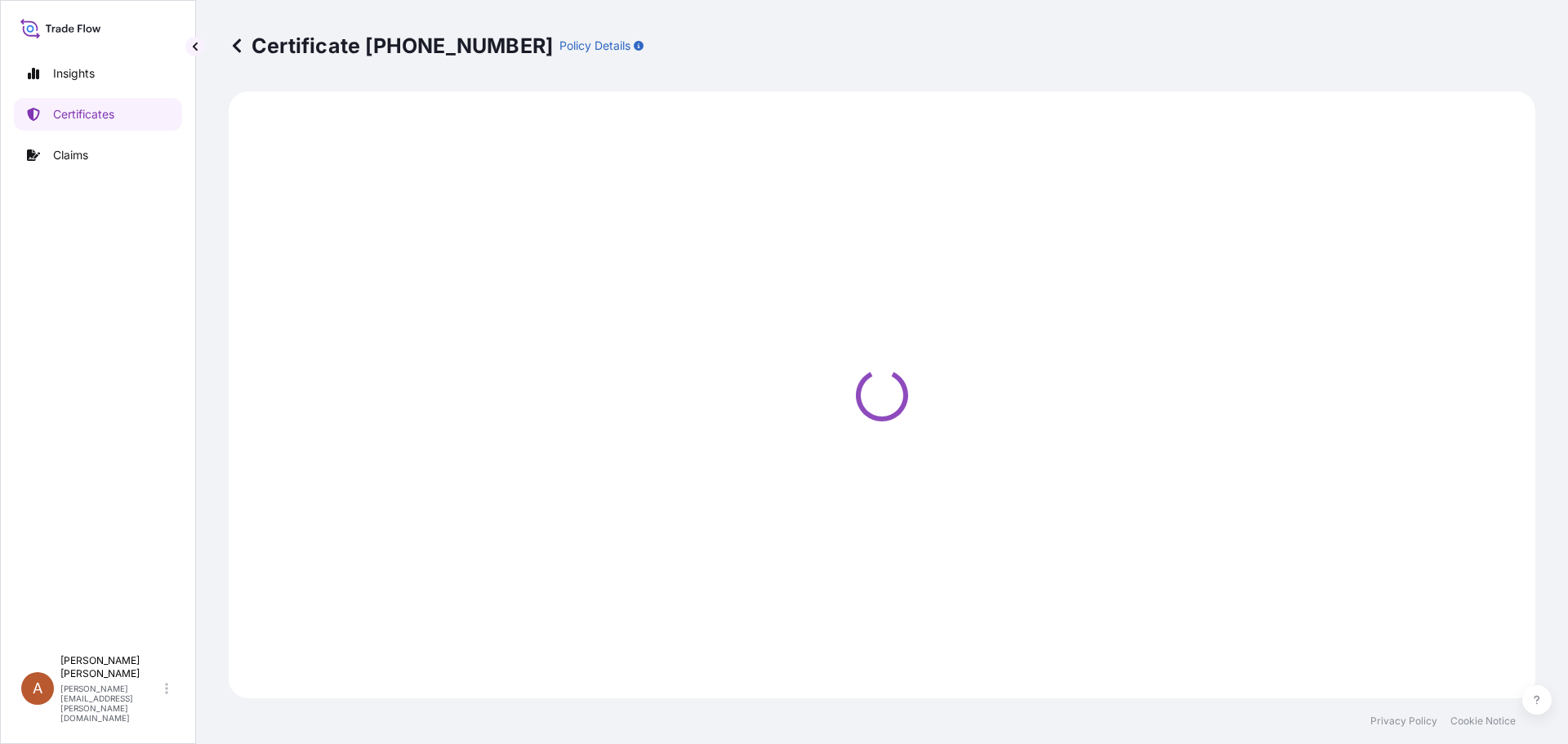
select select "Road / [GEOGRAPHIC_DATA]"
select select "Sea"
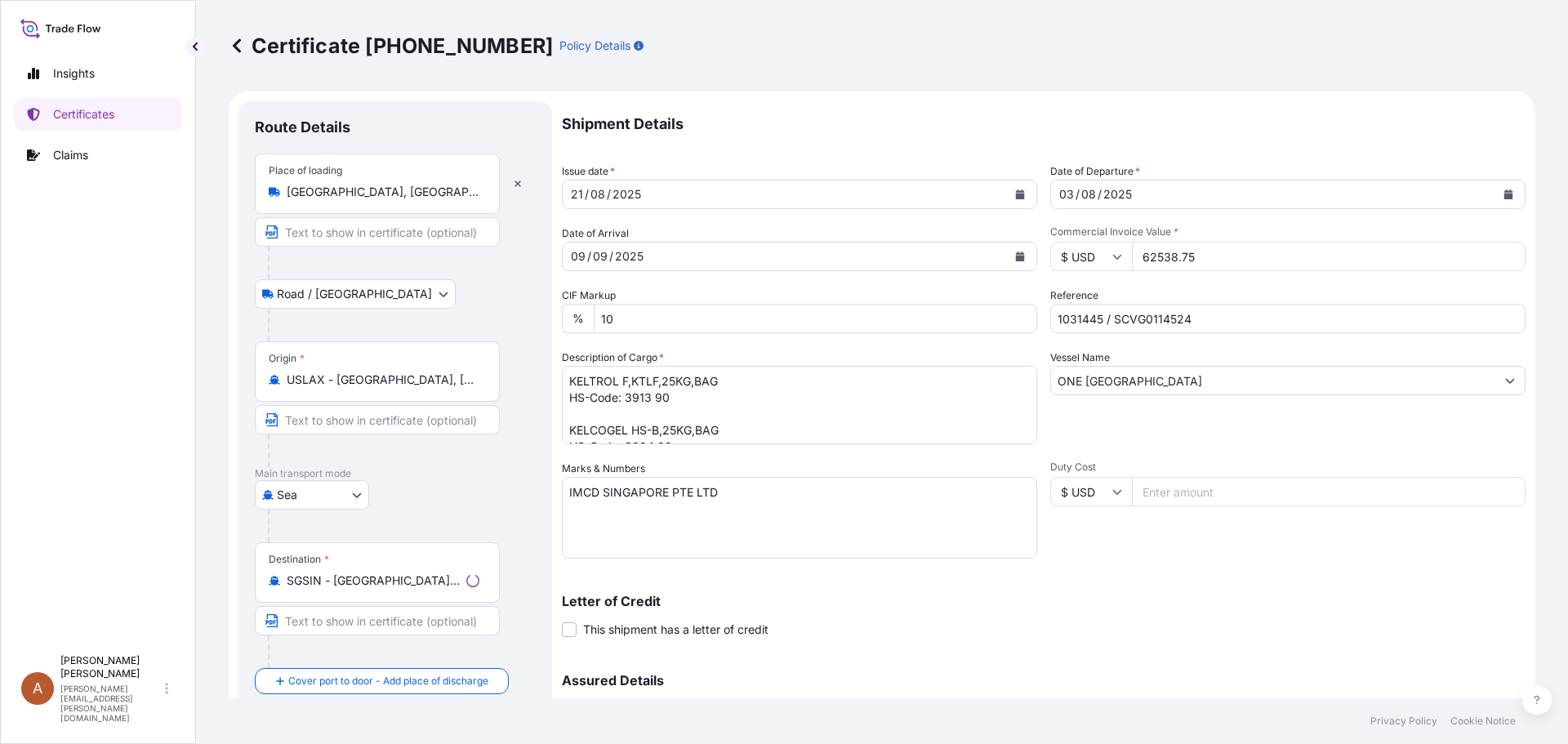
select select "31650"
click at [238, 45] on icon at bounding box center [237, 45] width 16 height 16
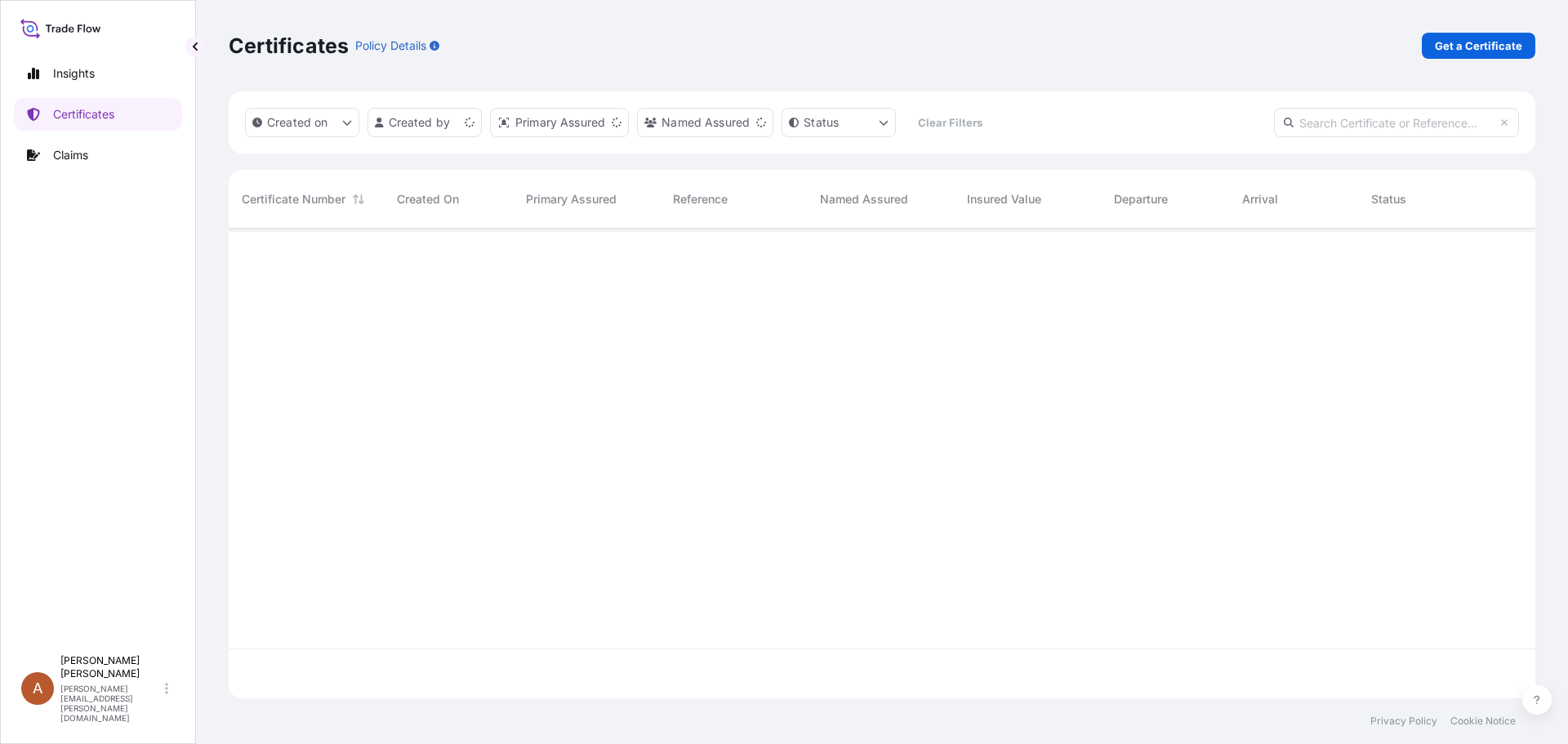
scroll to position [466, 1295]
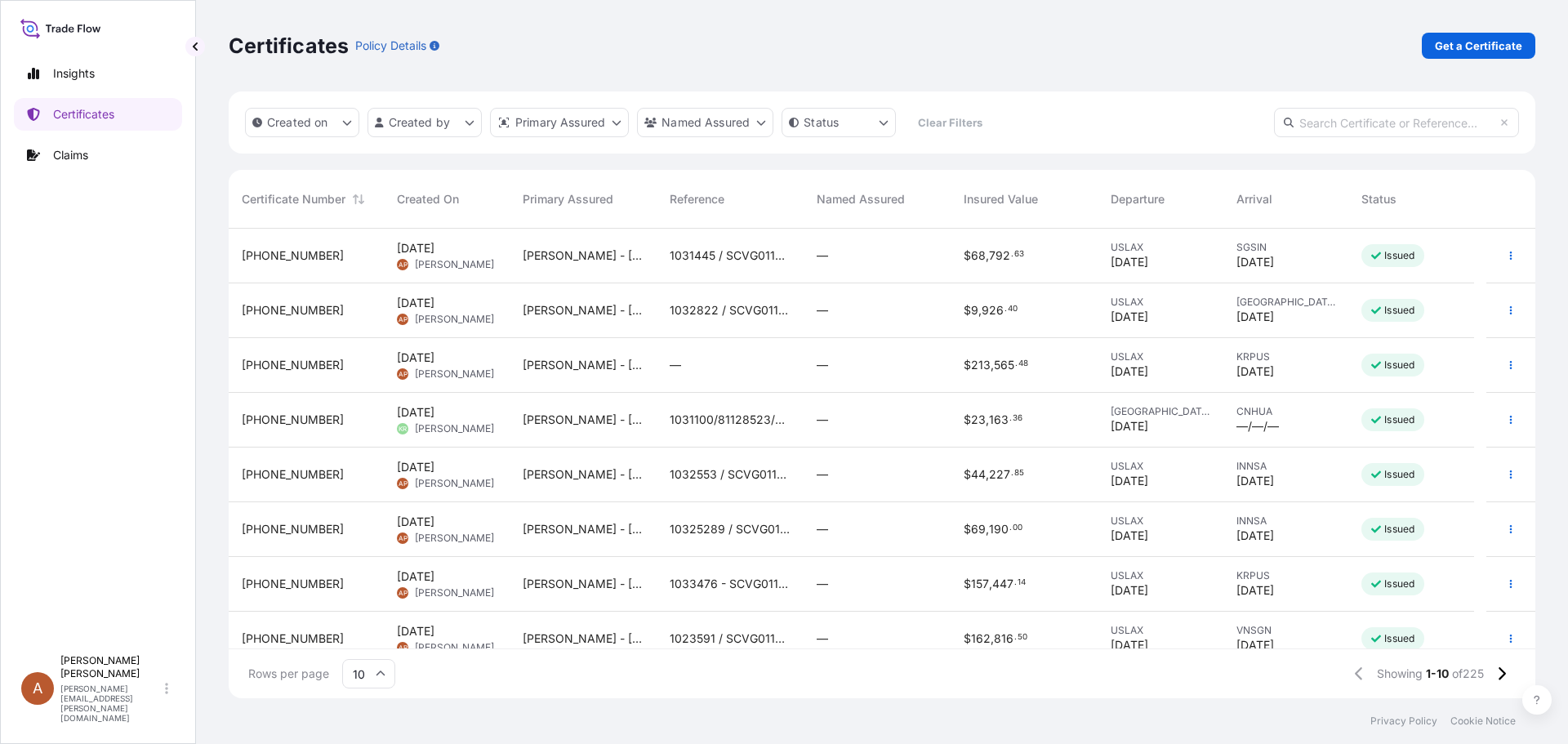
click at [263, 249] on span "[PHONE_NUMBER]" at bounding box center [292, 255] width 102 height 16
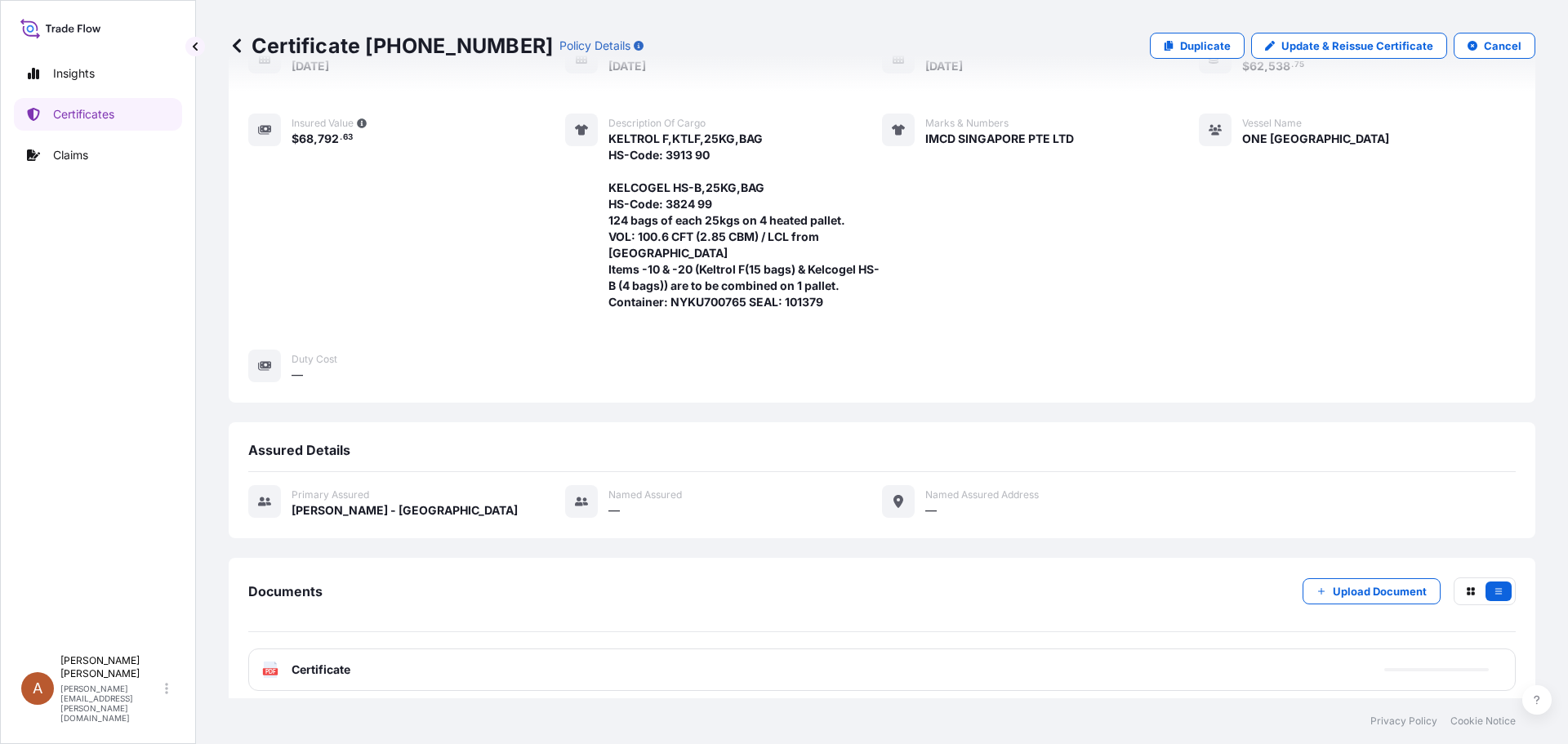
scroll to position [301, 0]
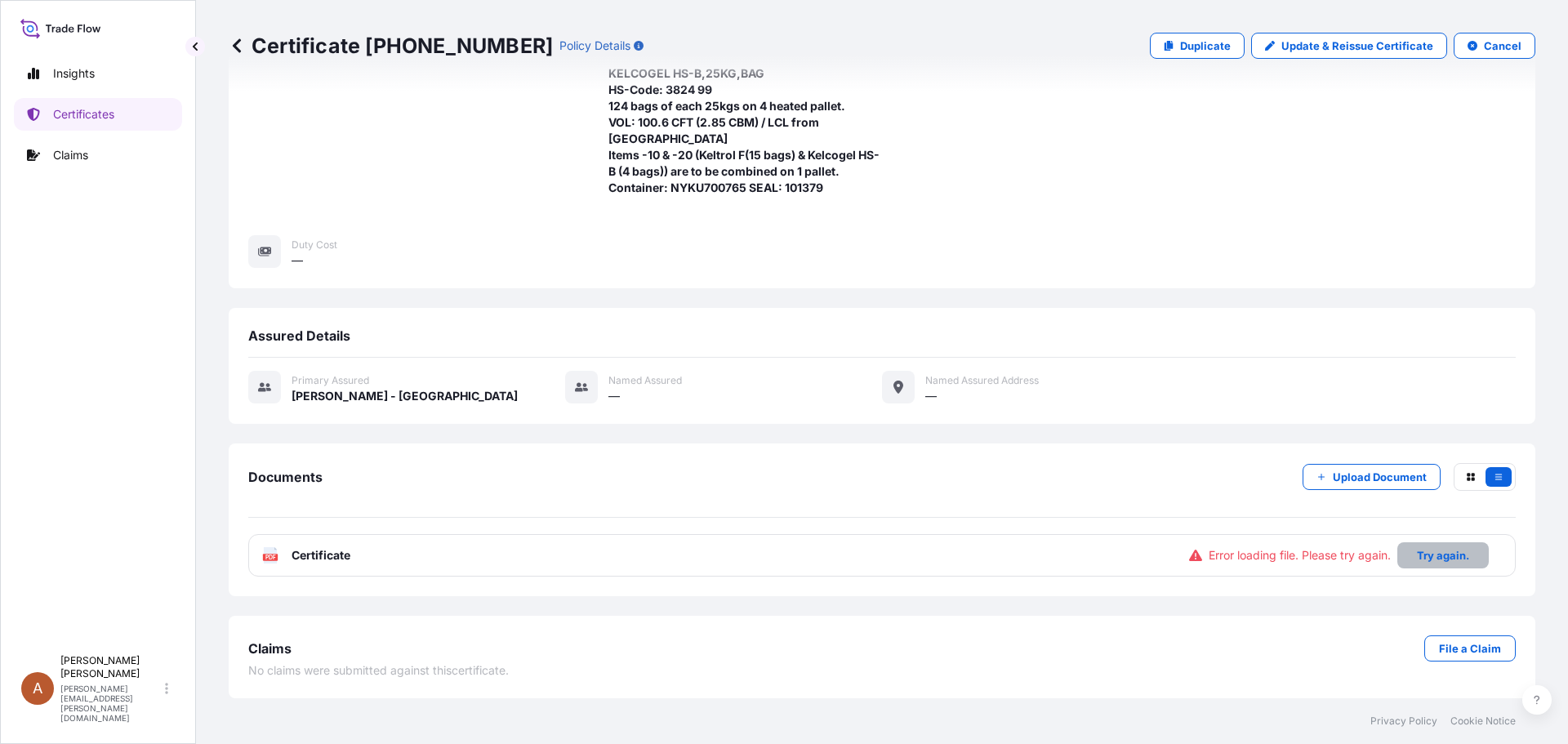
click at [1433, 563] on button "Try again." at bounding box center [1442, 555] width 91 height 26
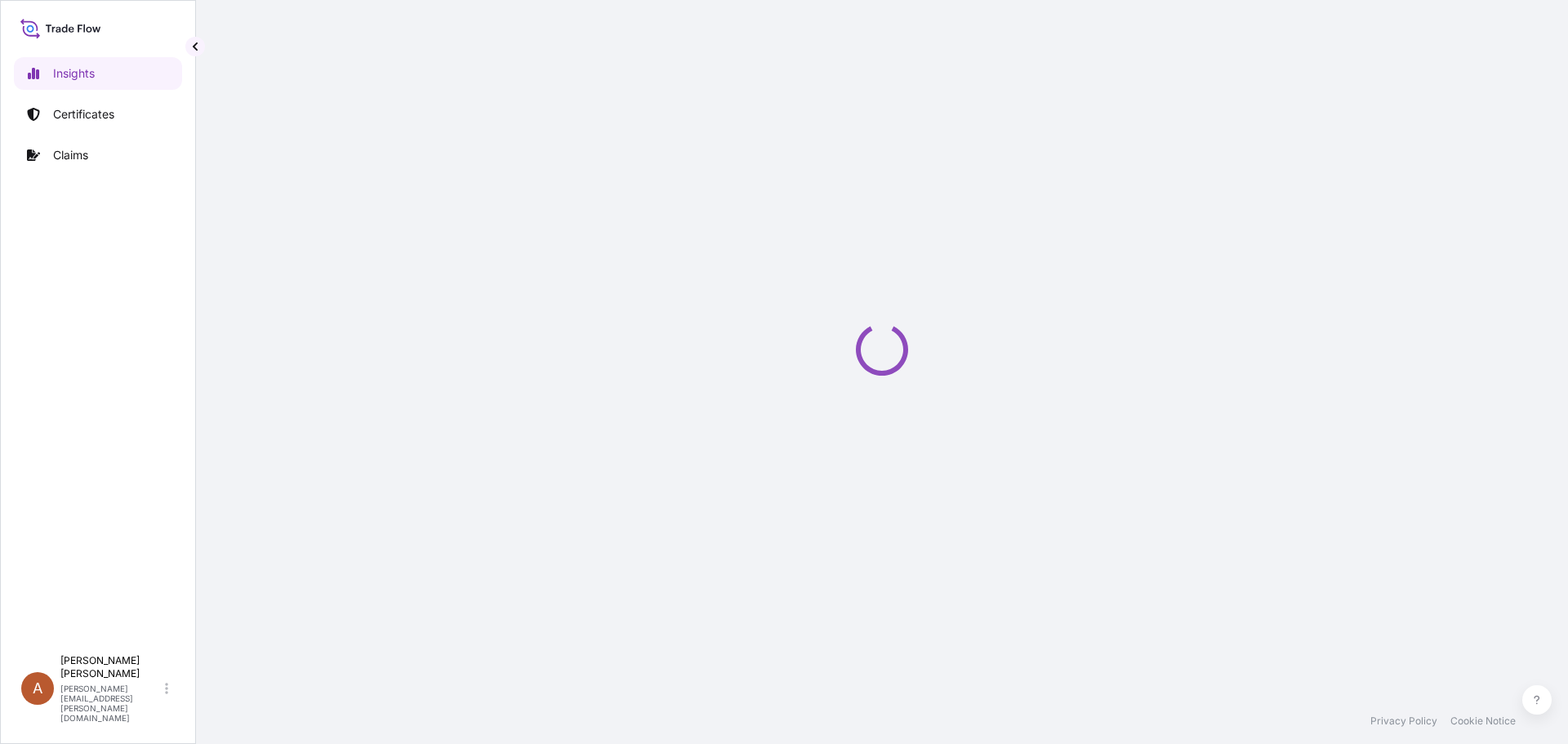
select select "2025"
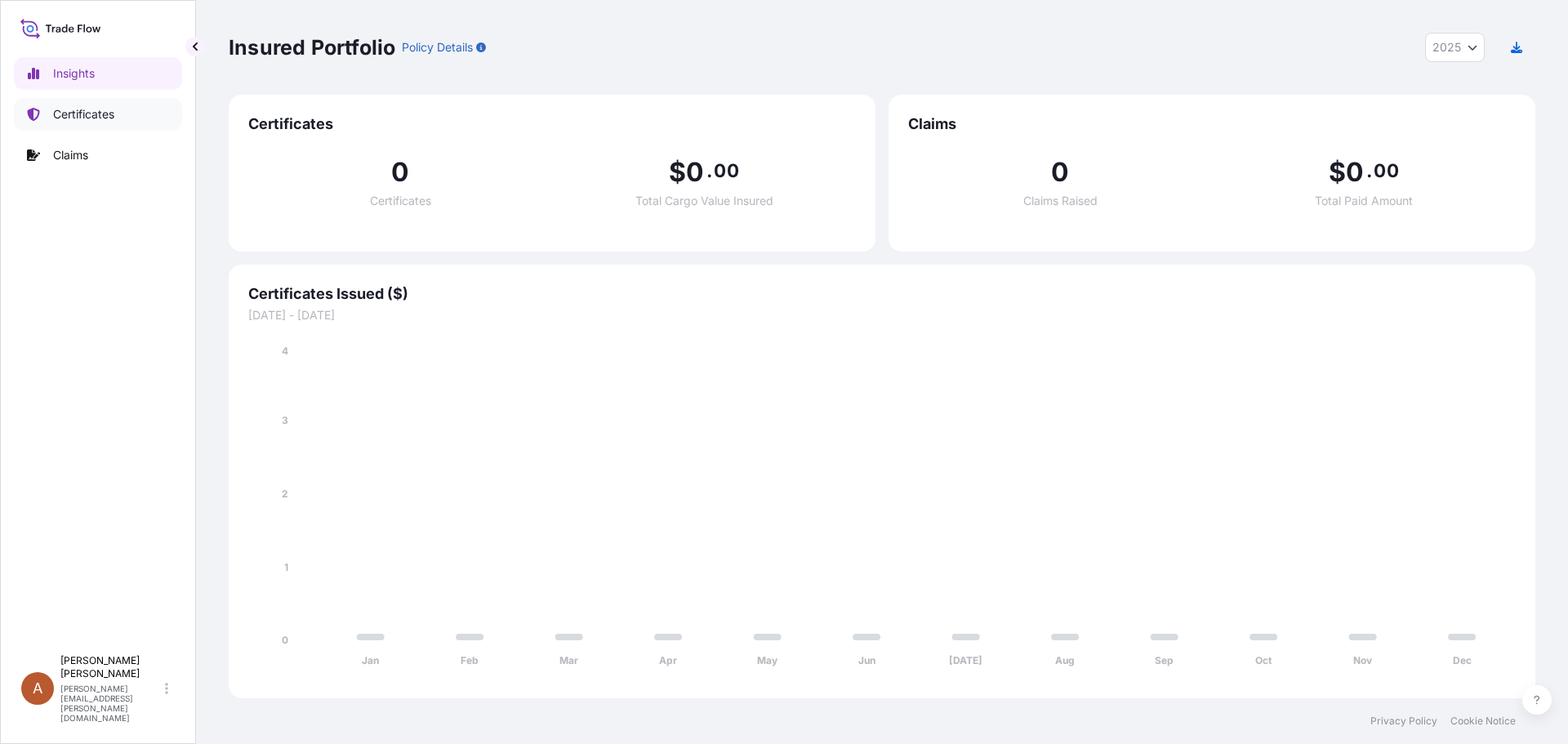
click at [83, 115] on p "Certificates" at bounding box center [84, 114] width 62 height 16
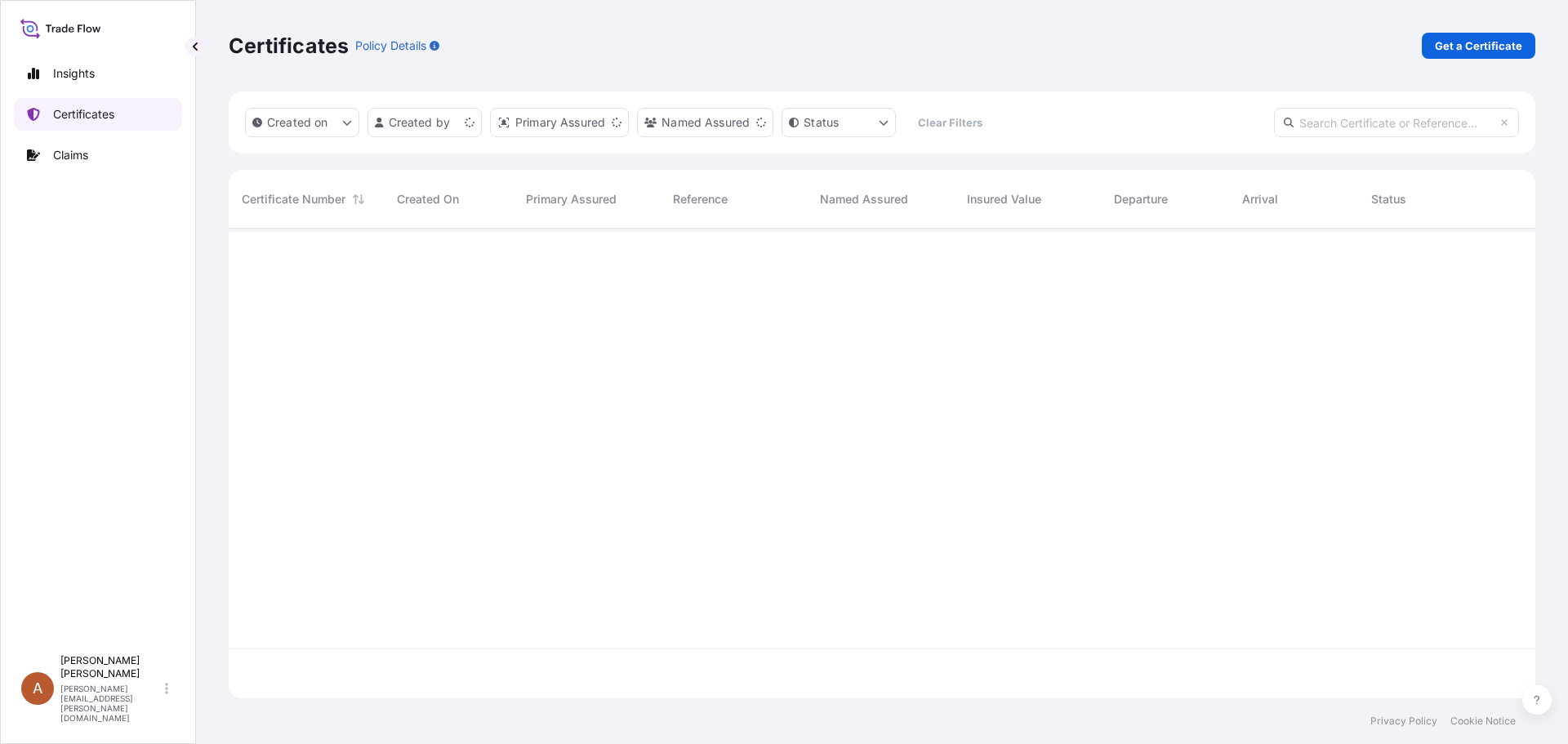
scroll to position [466, 1295]
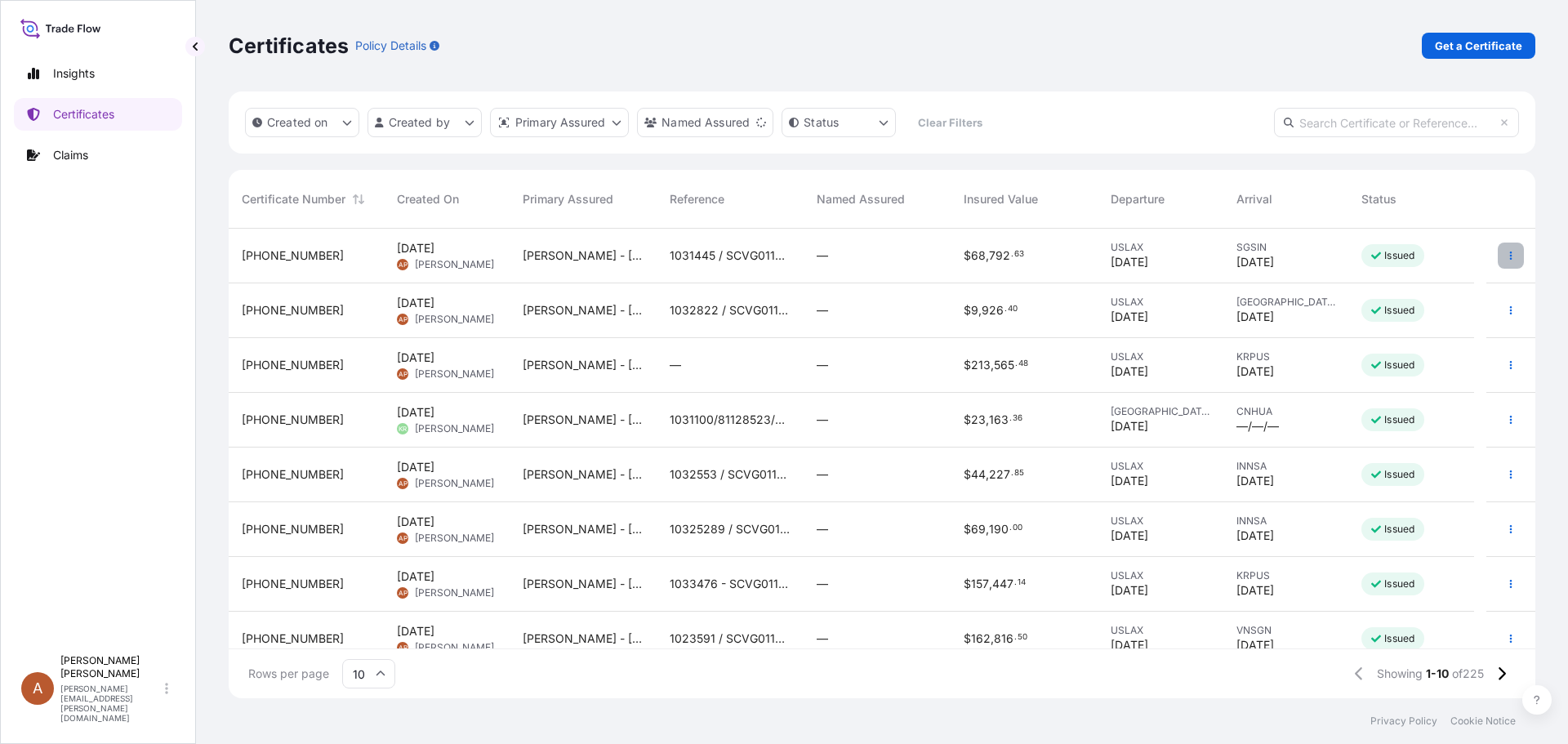
click at [1506, 253] on icon "button" at bounding box center [1510, 255] width 9 height 9
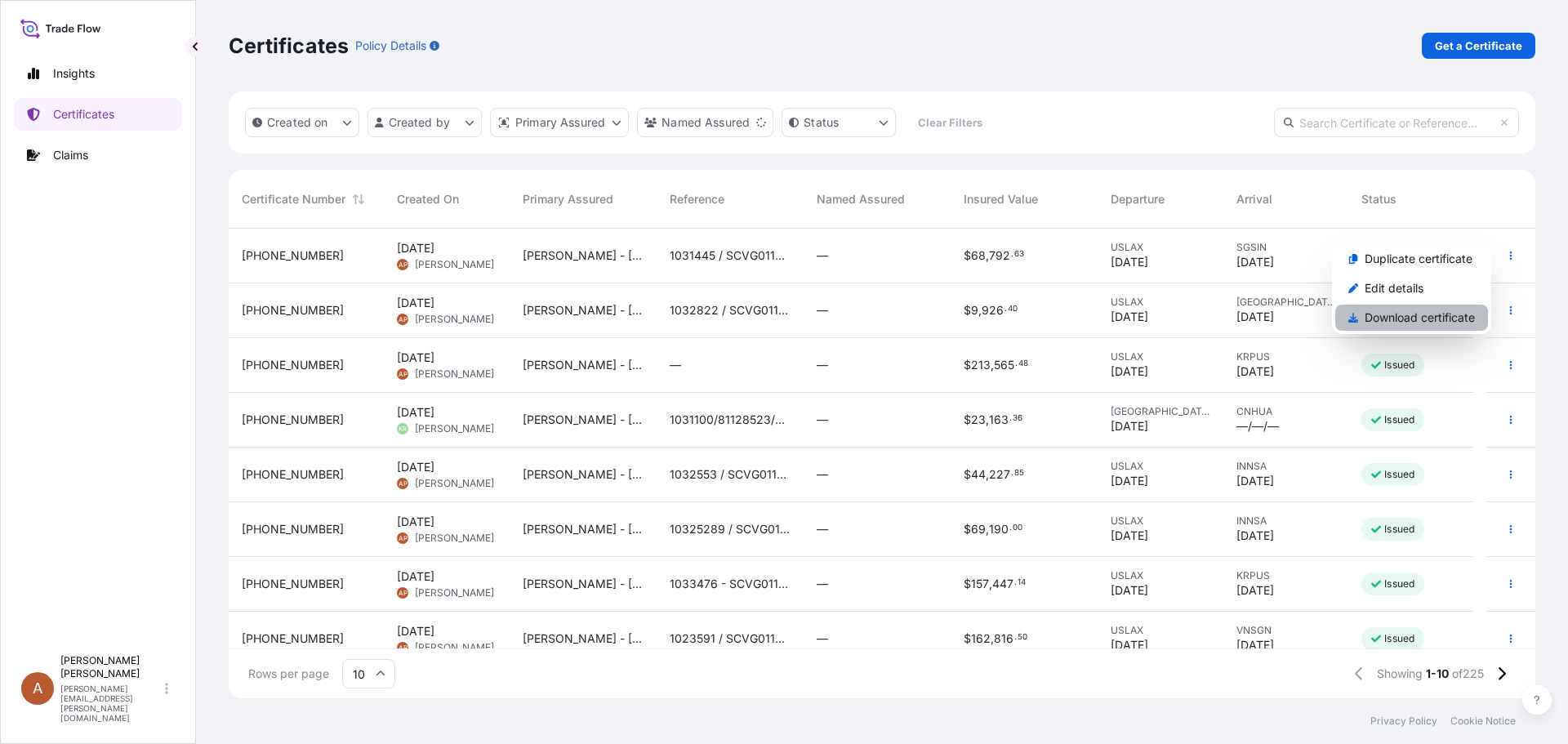
click at [1391, 319] on p "Download certificate" at bounding box center [1419, 317] width 110 height 16
